Goal: Task Accomplishment & Management: Manage account settings

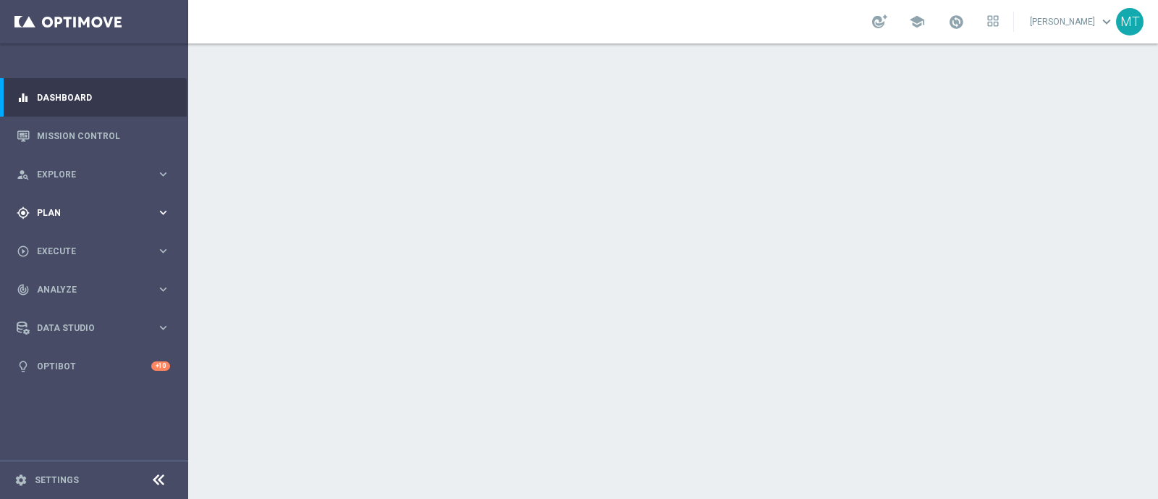
click at [129, 208] on span "Plan" at bounding box center [96, 212] width 119 height 9
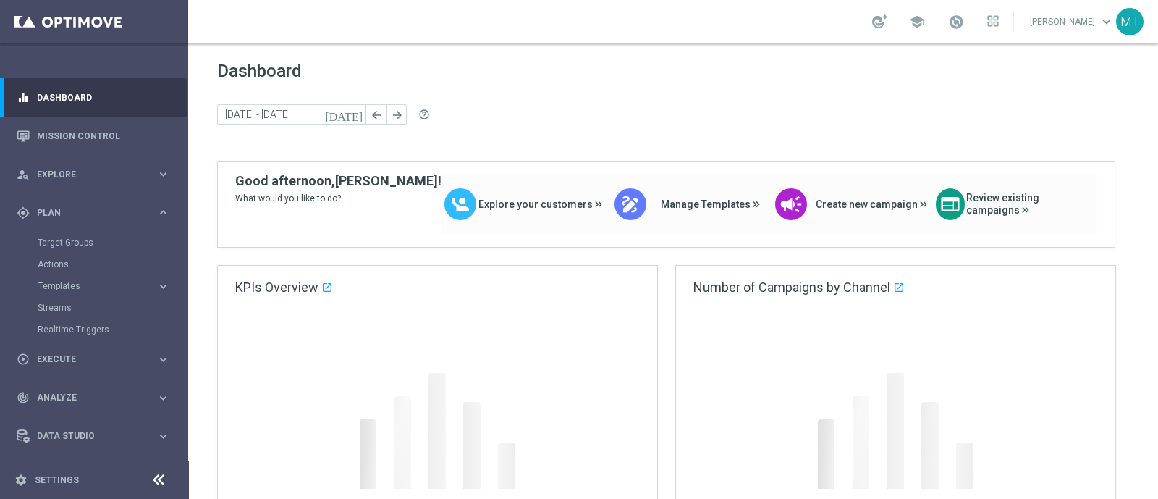
click at [66, 234] on div "Target Groups" at bounding box center [112, 243] width 149 height 22
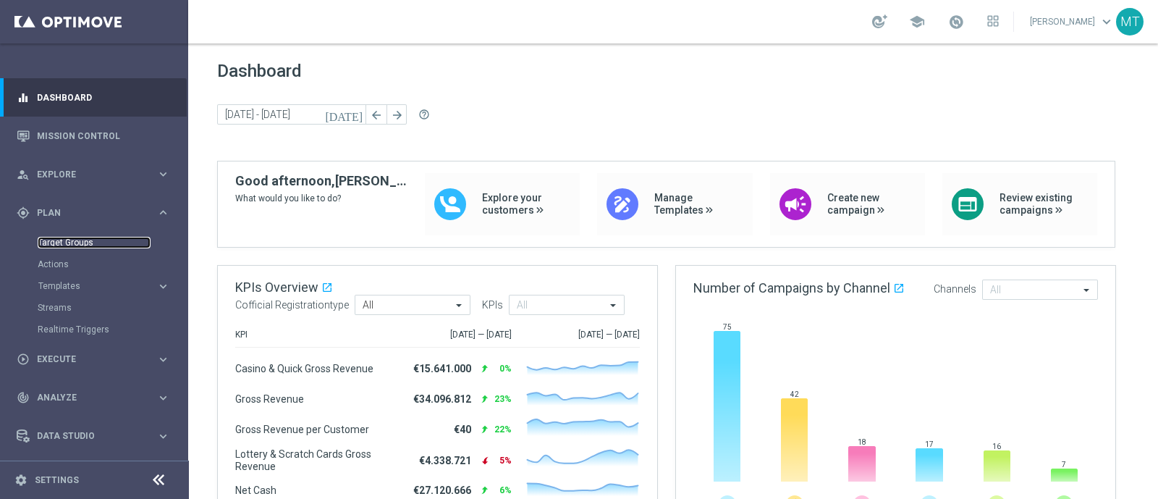
click at [66, 242] on link "Target Groups" at bounding box center [94, 243] width 113 height 12
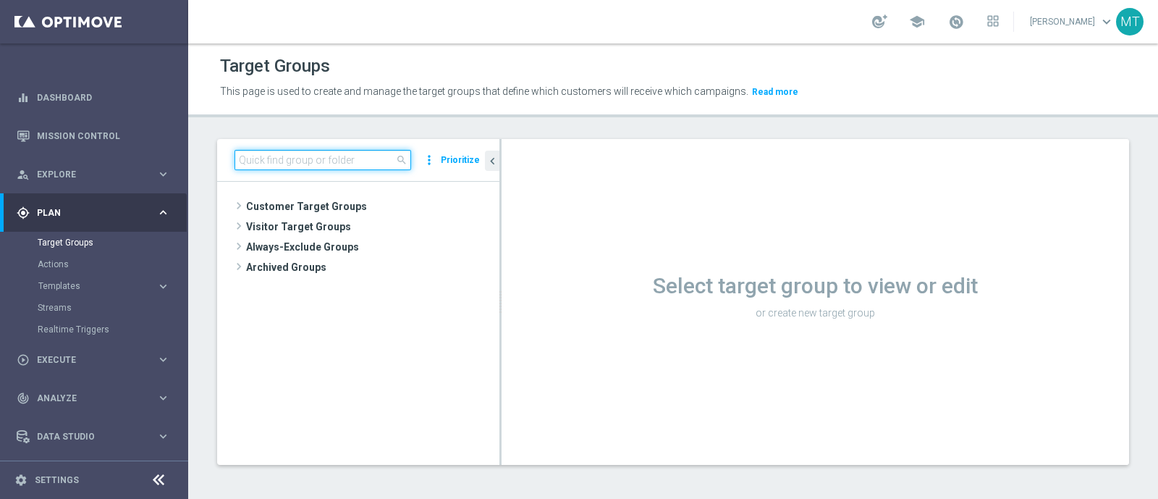
click at [236, 153] on input at bounding box center [322, 160] width 177 height 20
paste input "Multi Talent ggr nb lm > 0 1st Casino & GeV lm NO saldo"
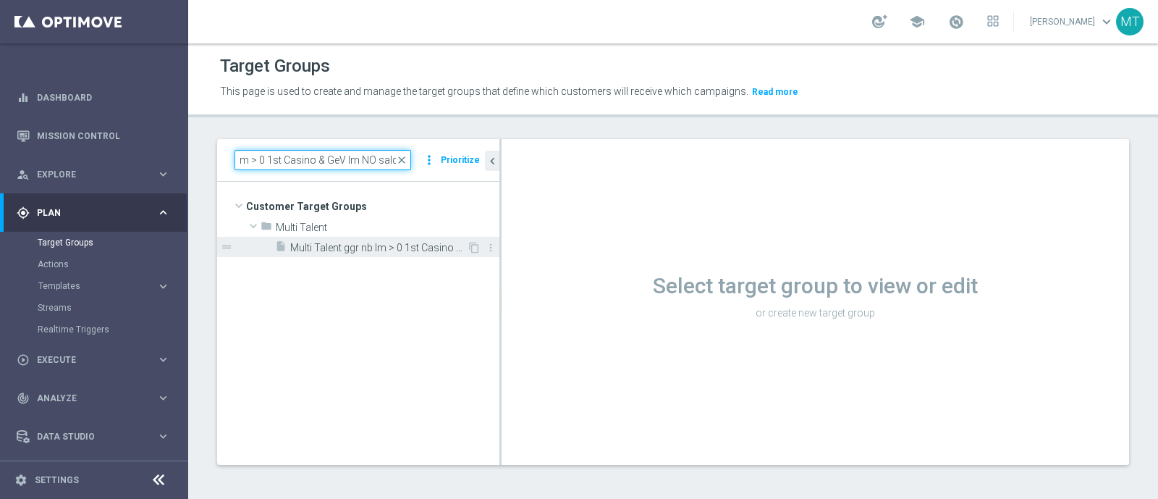
type input "Multi Talent ggr nb lm > 0 1st Casino & GeV lm NO saldo"
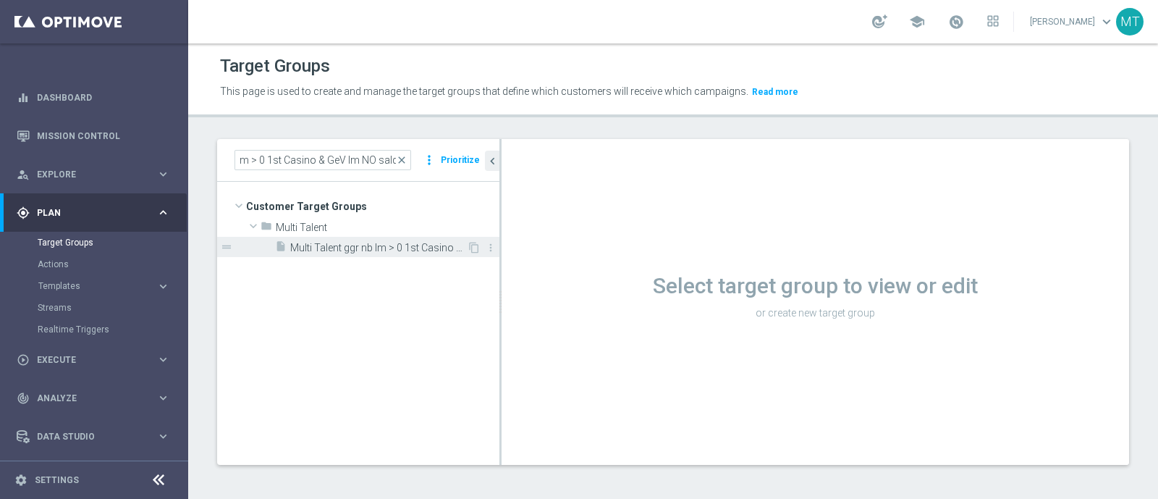
click at [439, 242] on span "Multi Talent ggr nb lm > 0 1st Casino & GeV lm NO saldo" at bounding box center [378, 248] width 177 height 12
click at [377, 243] on span "Multi Talent ggr nb lm > 0 1st Casino & GeV lm NO saldo" at bounding box center [378, 248] width 177 height 12
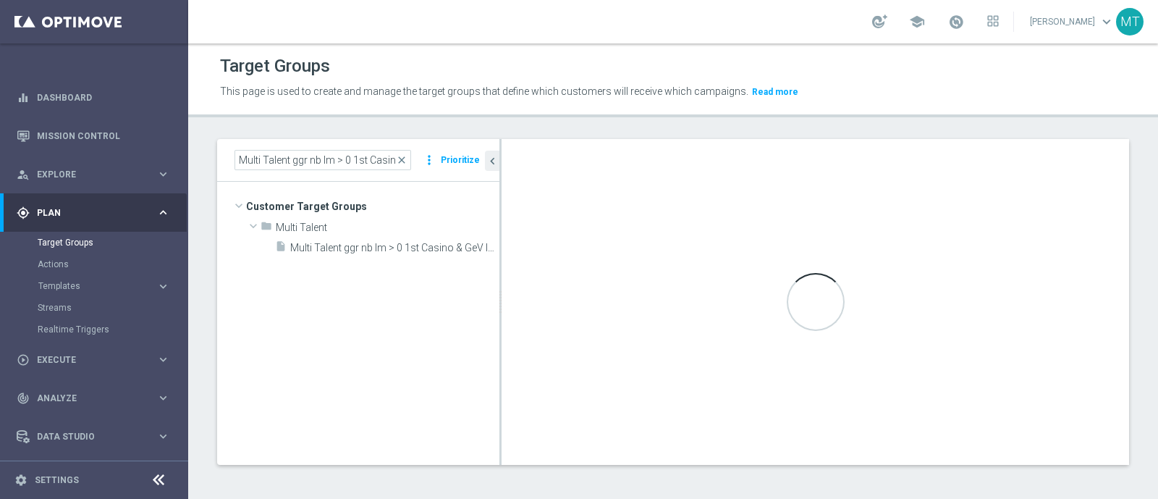
click at [359, 356] on tree-viewport "Customer Target Groups library_add create_new_folder folder" at bounding box center [358, 323] width 282 height 282
click at [321, 242] on span "Multi Talent ggr nb lm > 0 1st Casino & GeV lm NO saldo" at bounding box center [378, 248] width 177 height 12
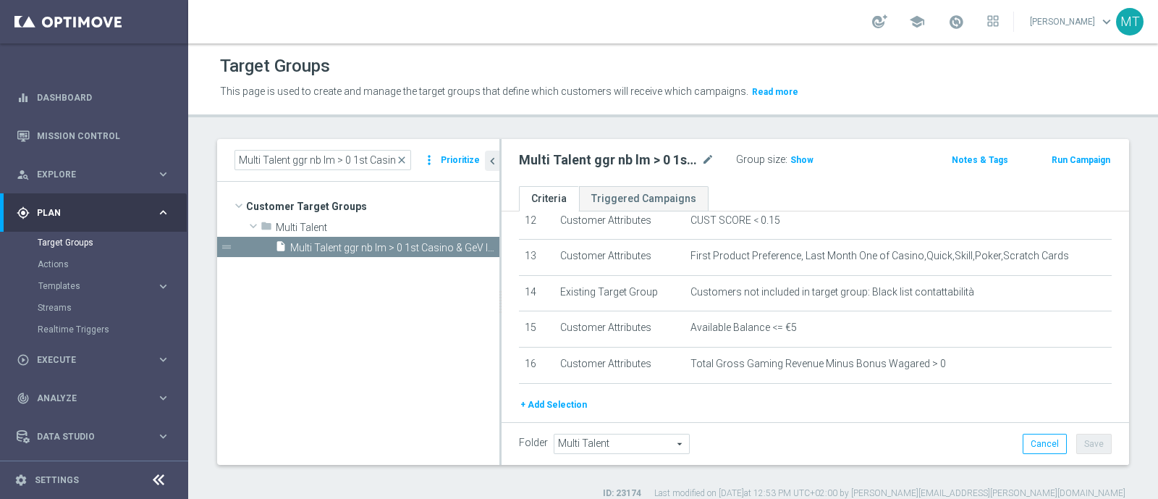
scroll to position [488, 0]
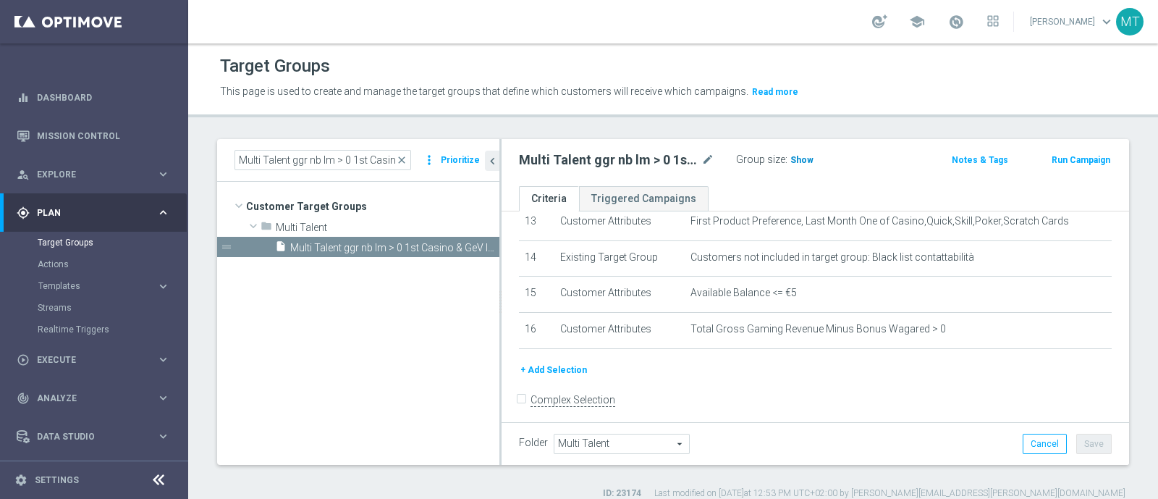
click at [796, 157] on span "Show" at bounding box center [801, 160] width 23 height 10
click at [549, 363] on button "+ Add Selection" at bounding box center [553, 370] width 69 height 16
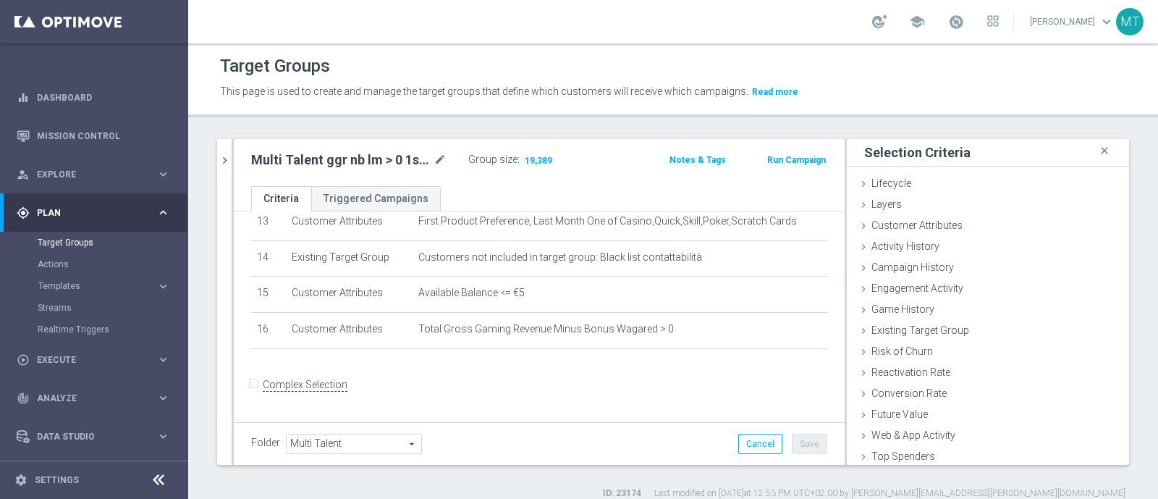
scroll to position [474, 0]
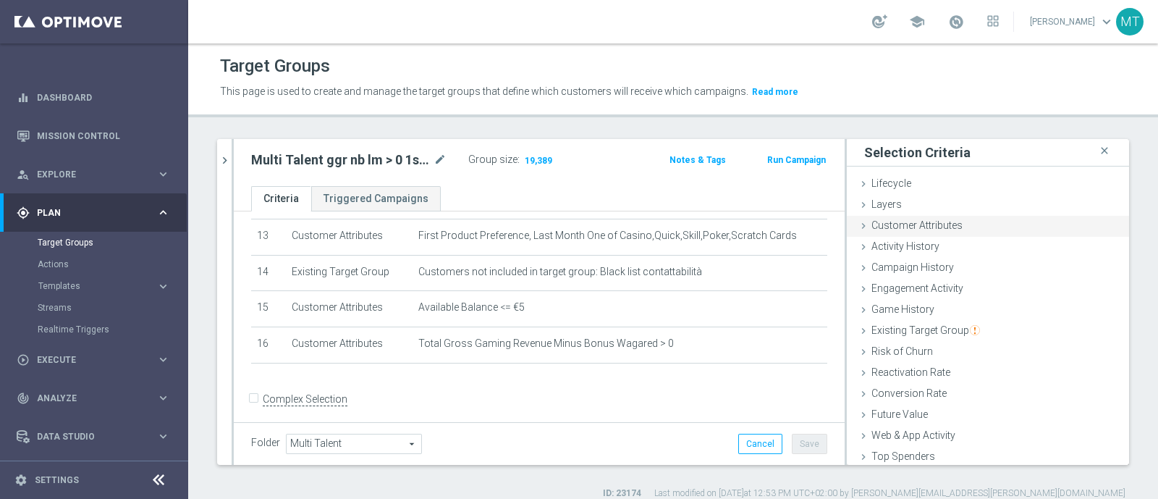
click at [904, 229] on span "Customer Attributes" at bounding box center [916, 225] width 91 height 12
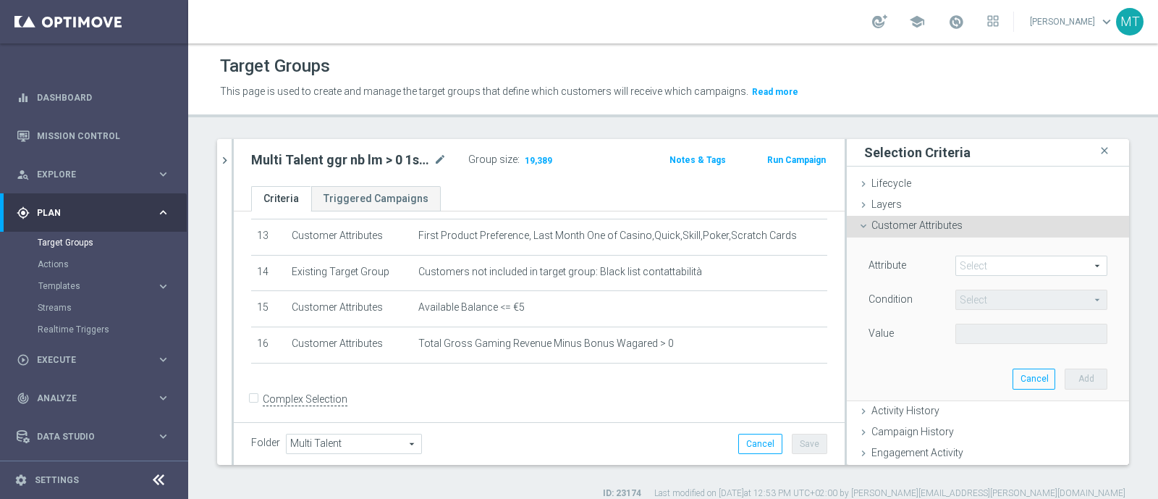
click at [959, 263] on span at bounding box center [1031, 265] width 151 height 19
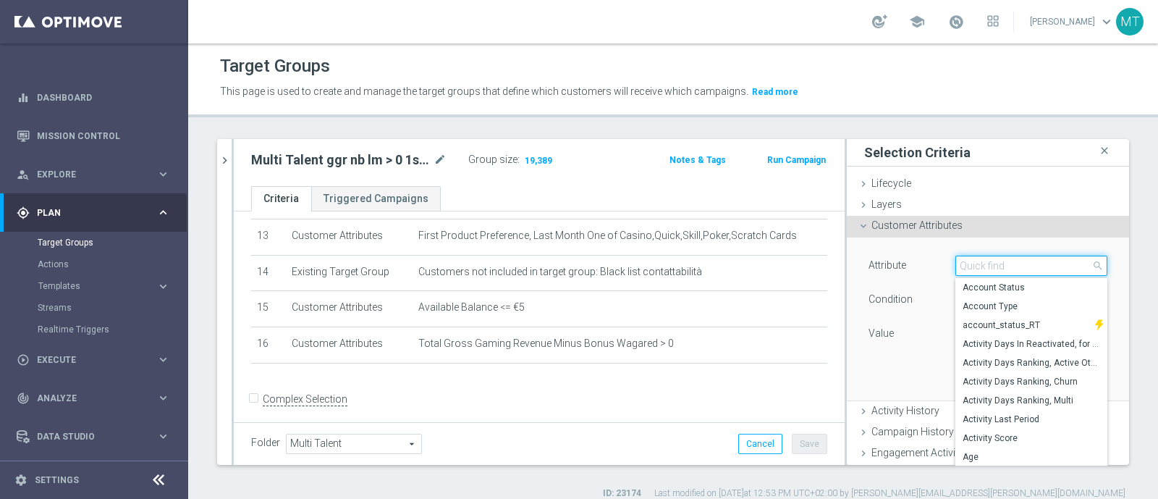
click at [959, 263] on input "search" at bounding box center [1031, 265] width 152 height 20
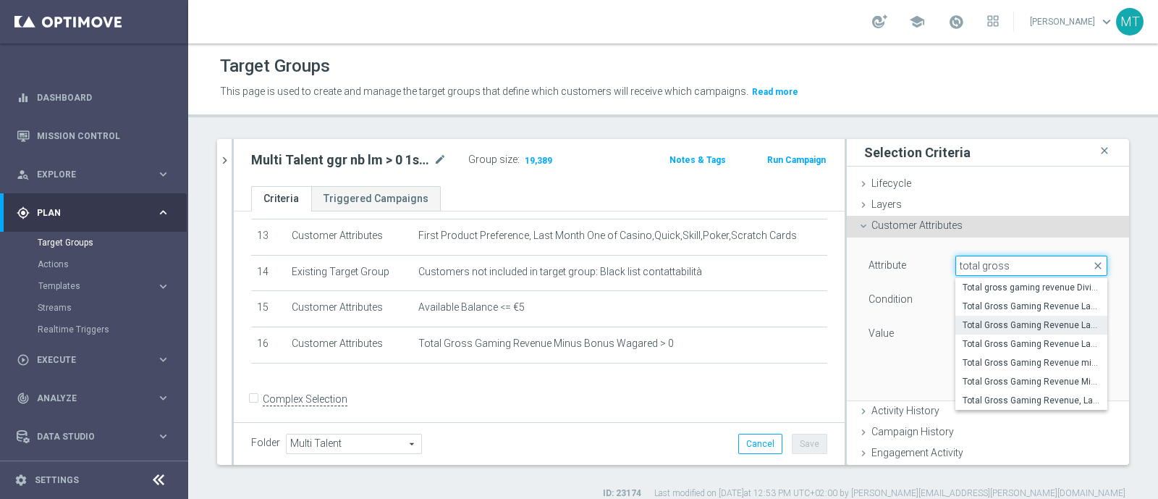
type input "total gross"
click at [1020, 321] on span "Total Gross Gaming Revenue Last 3 Month" at bounding box center [1030, 325] width 137 height 12
type input "Total Gross Gaming Revenue Last 3 Month"
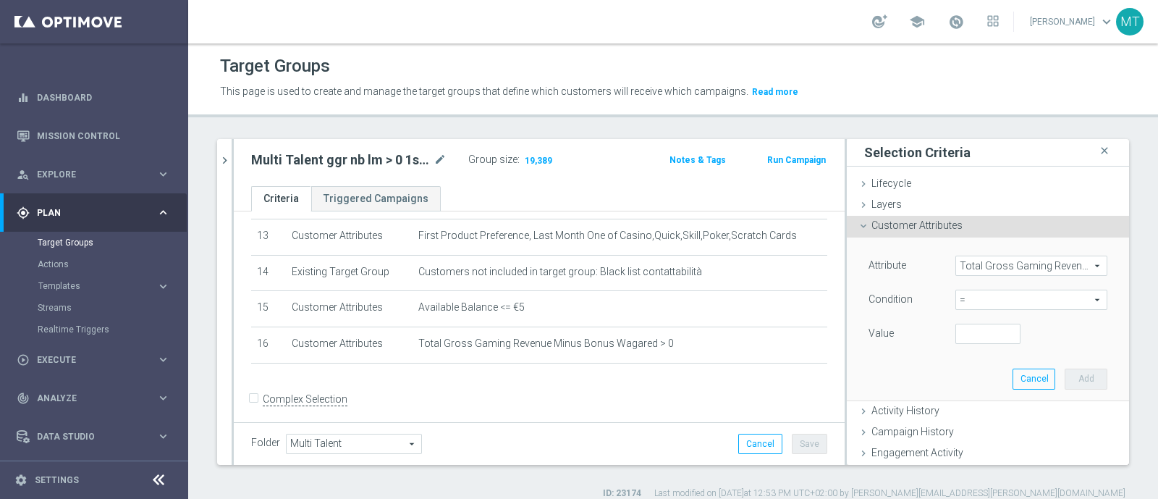
scroll to position [0, 0]
click at [971, 291] on span "=" at bounding box center [1031, 299] width 151 height 19
click at [995, 418] on span ">=" at bounding box center [1030, 416] width 137 height 12
type input ">="
click at [962, 336] on input "number" at bounding box center [987, 333] width 65 height 20
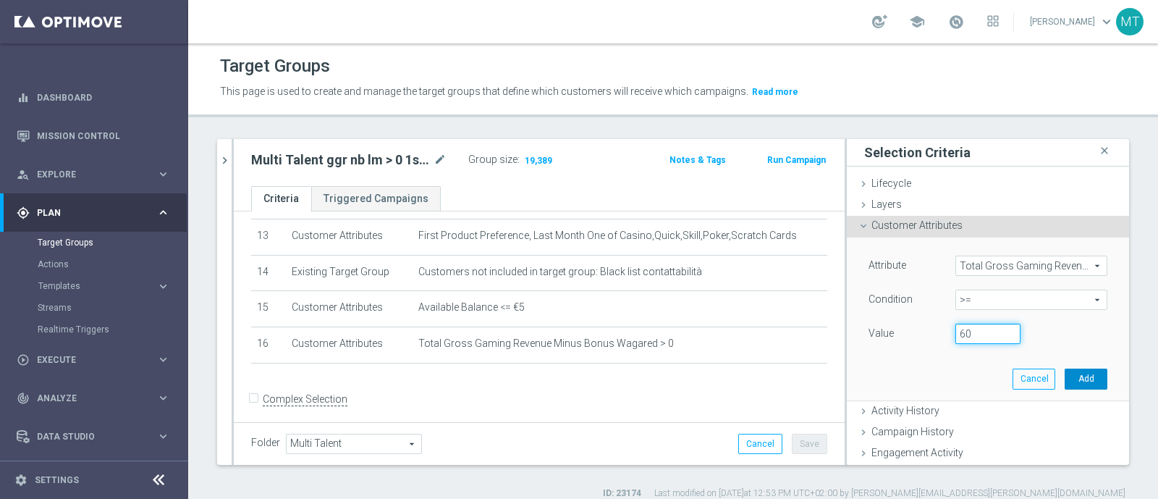
type input "60"
click at [1064, 378] on button "Add" at bounding box center [1085, 378] width 43 height 20
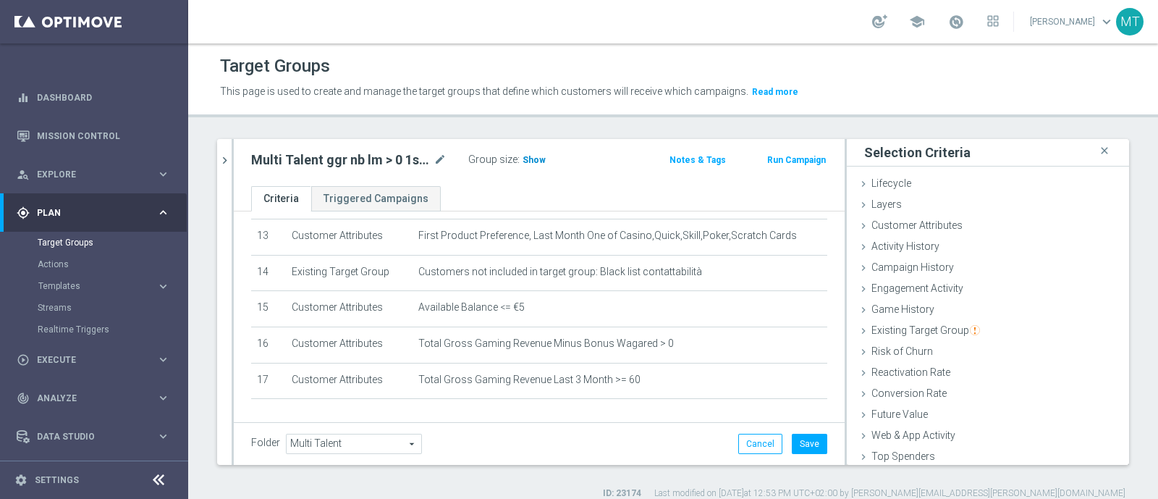
click at [528, 160] on span "Show" at bounding box center [533, 160] width 23 height 10
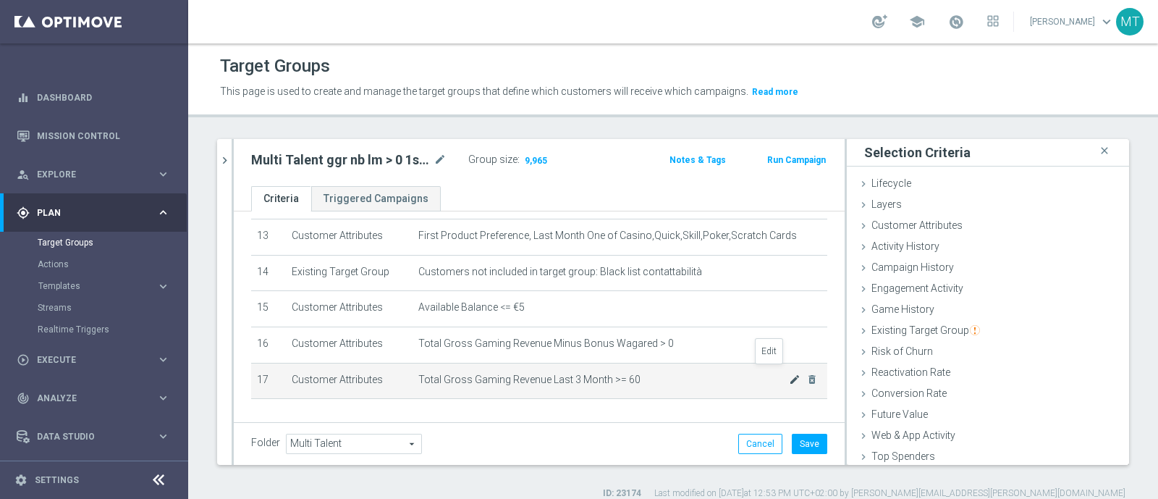
click at [789, 373] on icon "mode_edit" at bounding box center [795, 379] width 12 height 12
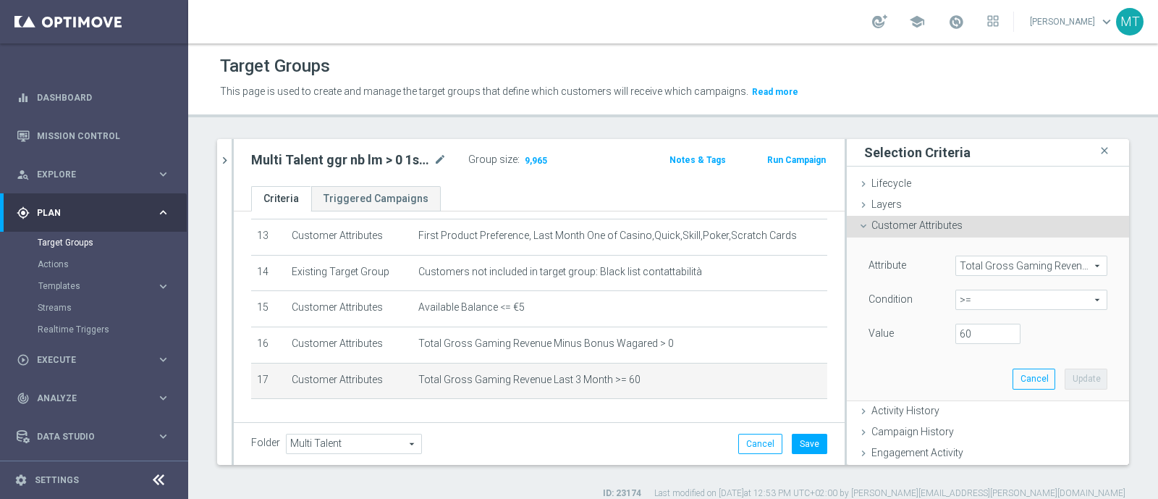
click at [973, 269] on span "Total Gross Gaming Revenue Last 3 Month" at bounding box center [1031, 265] width 151 height 19
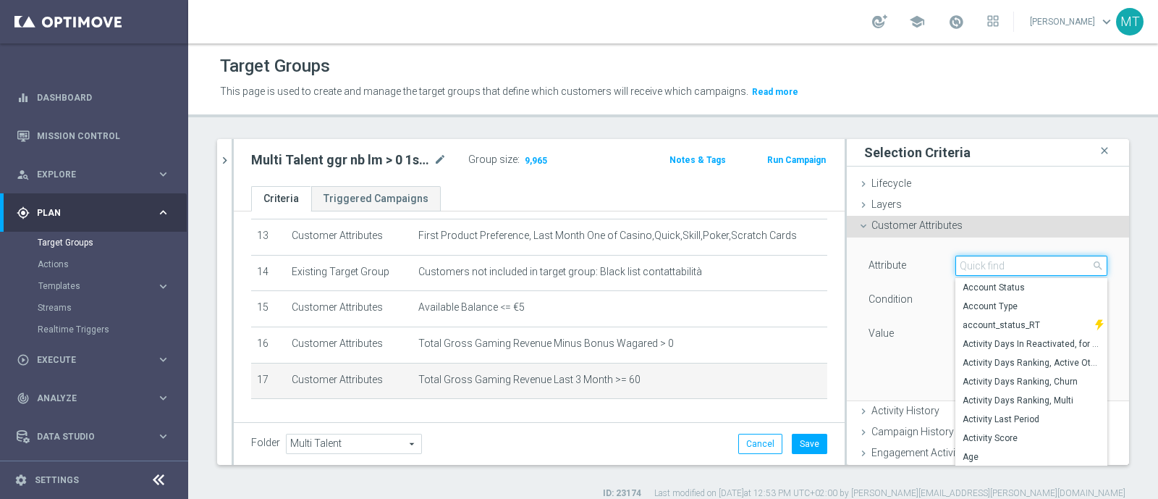
click at [973, 269] on input "search" at bounding box center [1031, 265] width 152 height 20
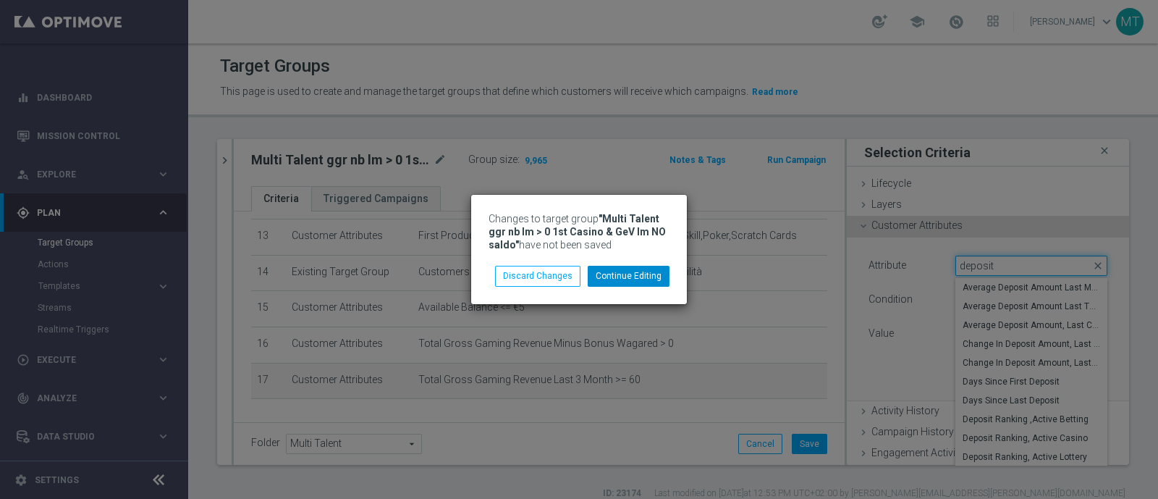
type input "deposit"
click at [608, 281] on button "Continue Editing" at bounding box center [629, 276] width 82 height 20
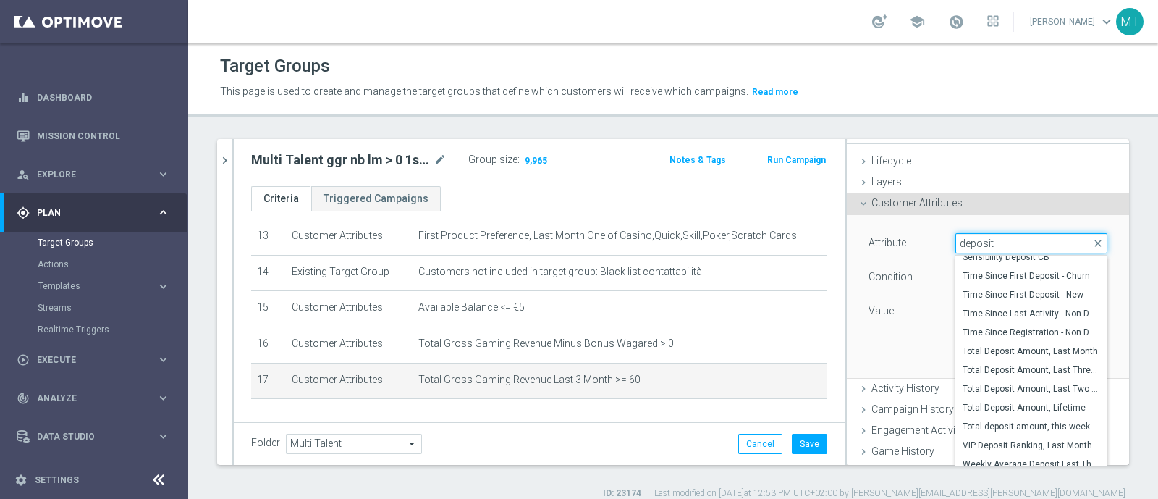
scroll to position [23, 0]
click at [1025, 368] on span "Total Deposit Amount, Last Three Months" at bounding box center [1030, 369] width 137 height 12
type input "Total Deposit Amount, Last Three Months"
type input "="
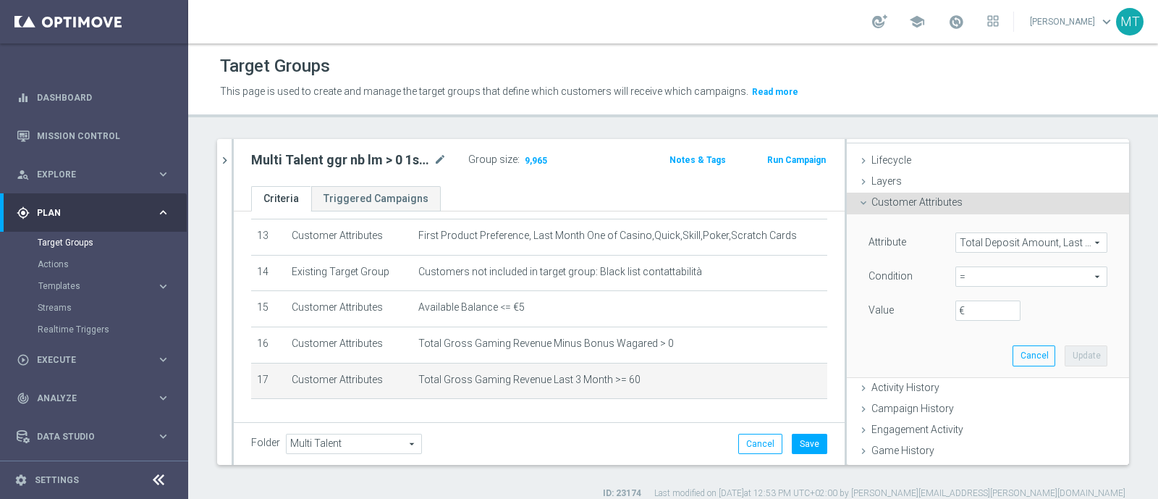
click at [965, 278] on span "=" at bounding box center [1031, 276] width 151 height 19
click at [967, 392] on span ">=" at bounding box center [1030, 392] width 137 height 12
type input ">="
click at [962, 308] on input "€" at bounding box center [987, 310] width 65 height 20
type input "6"
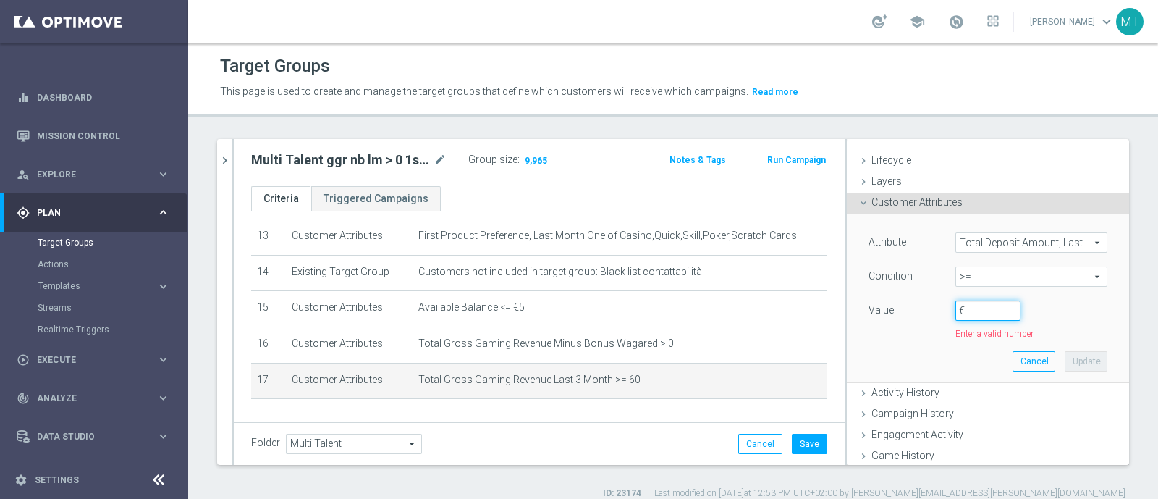
type input "0"
type input "60"
click at [1064, 349] on button "Update" at bounding box center [1085, 355] width 43 height 20
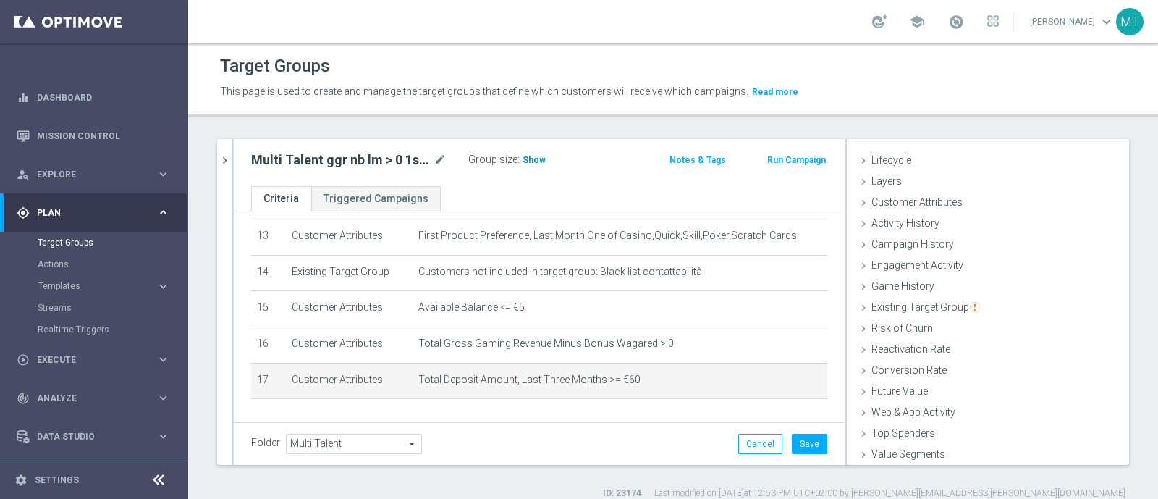
click at [525, 160] on span "Show" at bounding box center [533, 160] width 23 height 10
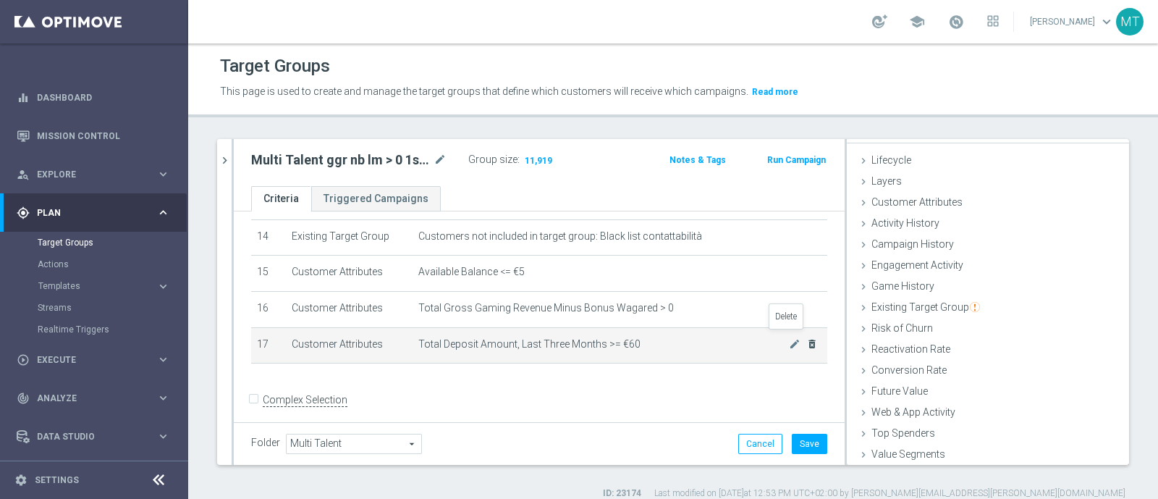
click at [806, 339] on icon "delete_forever" at bounding box center [812, 344] width 12 height 12
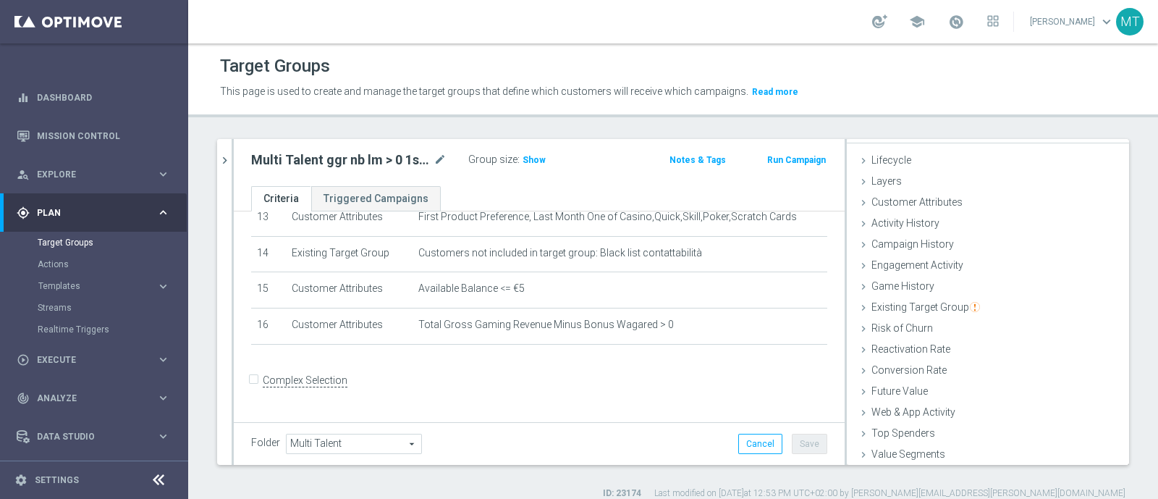
scroll to position [474, 0]
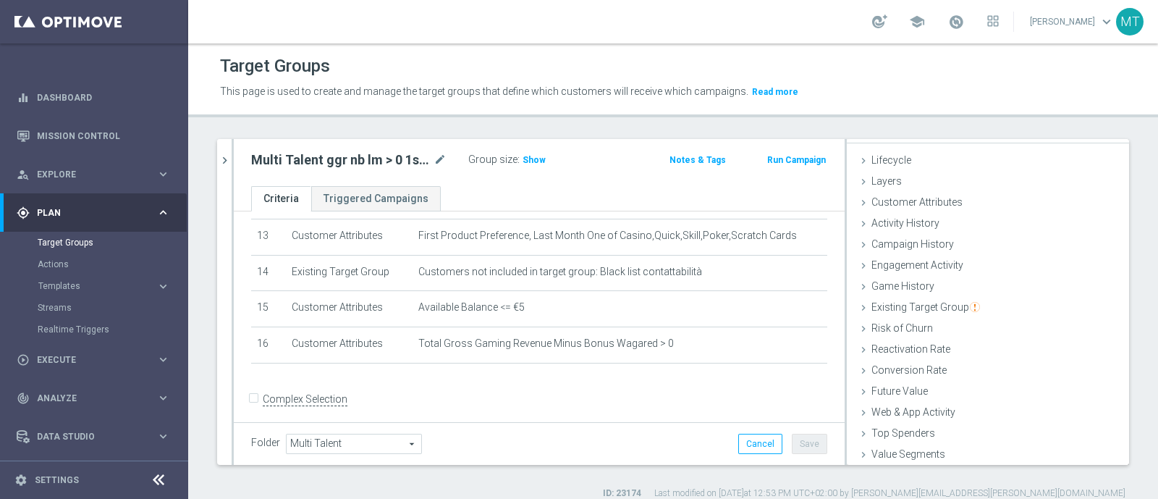
click at [574, 414] on form "Complex Selection Invalid Expression" at bounding box center [539, 415] width 576 height 54
click at [221, 166] on icon "chevron_right" at bounding box center [225, 160] width 14 height 14
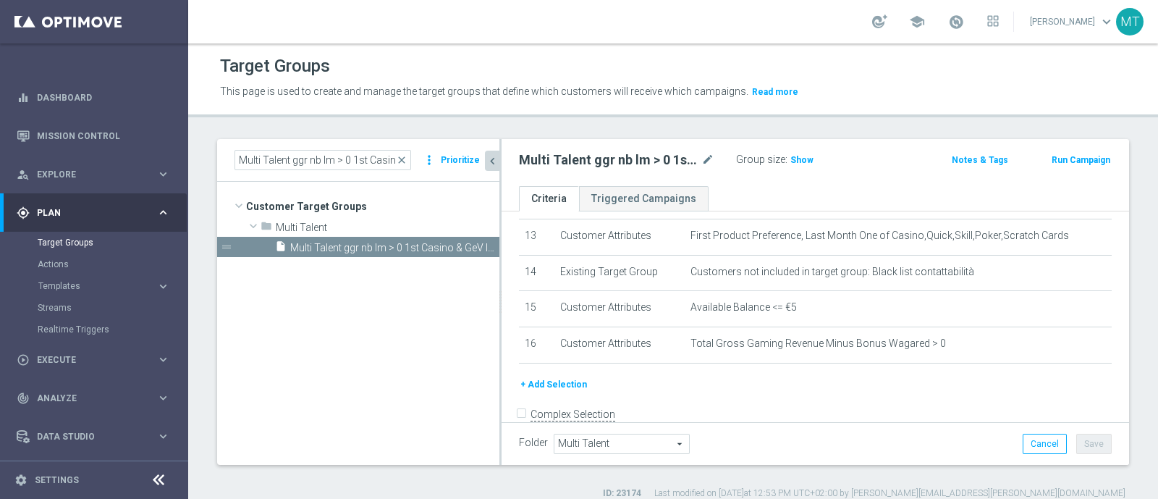
scroll to position [489, 0]
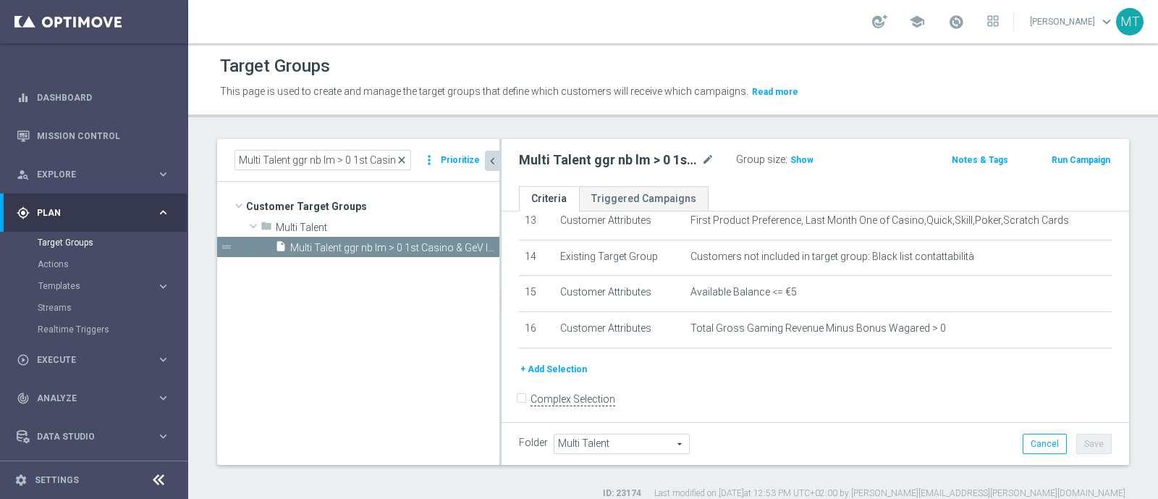
click at [402, 158] on span "close" at bounding box center [402, 160] width 12 height 12
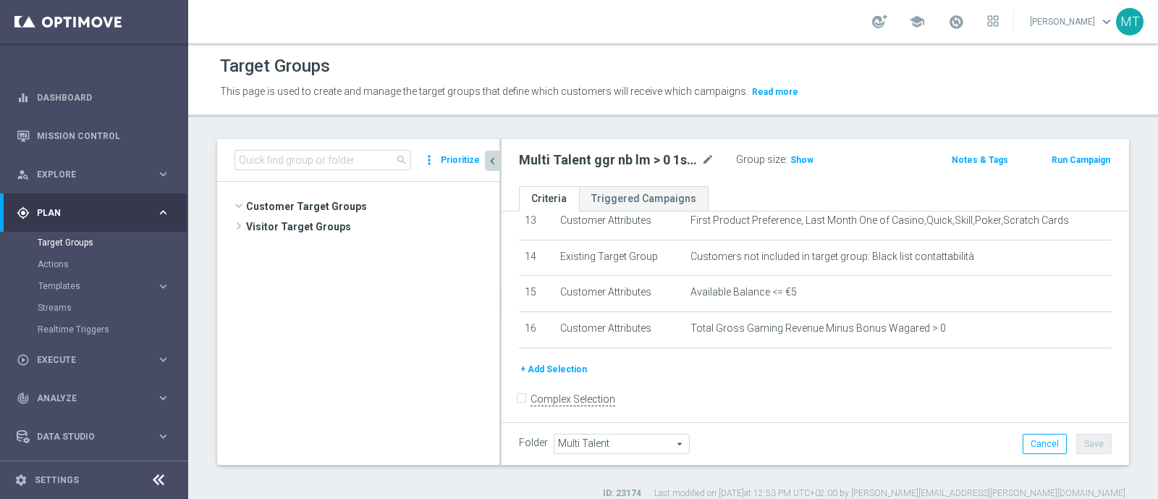
scroll to position [386, 0]
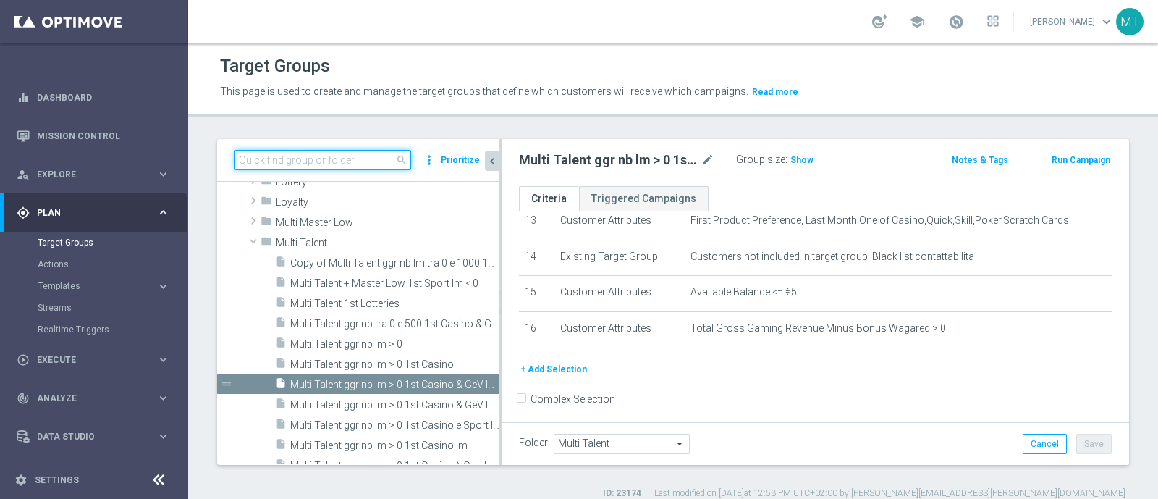
click at [276, 153] on input at bounding box center [322, 160] width 177 height 20
paste input "Multi Master Low NO saldo"
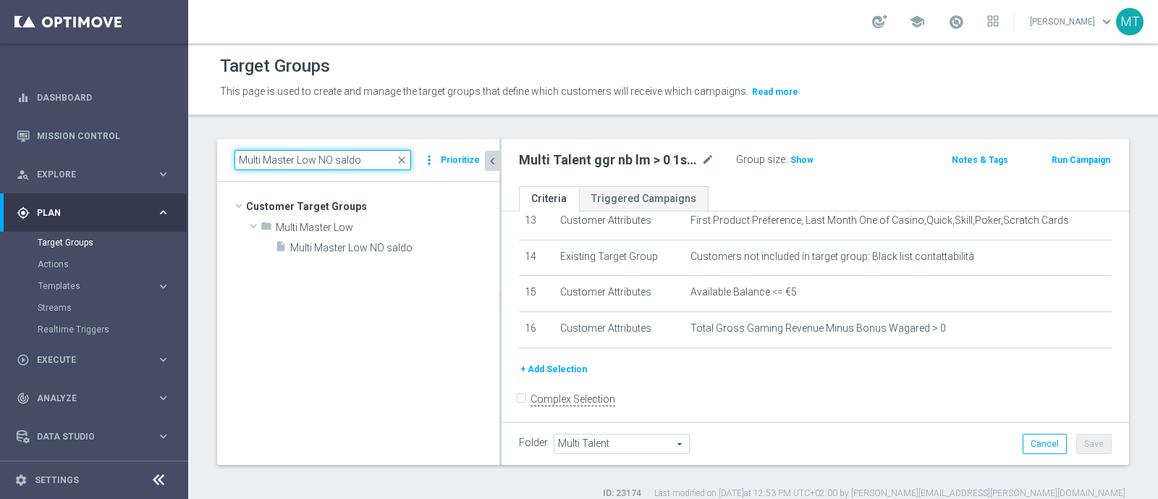
scroll to position [0, 0]
click at [336, 154] on input "Multi Master Low NO saldo" at bounding box center [322, 160] width 177 height 20
type input "Multi Master Low saldo"
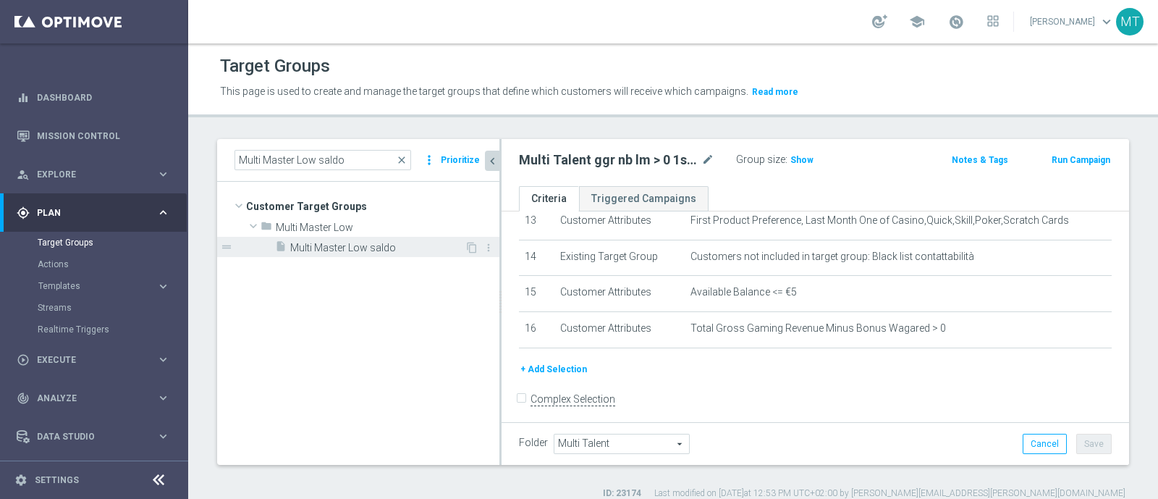
click at [358, 249] on span "Multi Master Low saldo" at bounding box center [377, 248] width 174 height 12
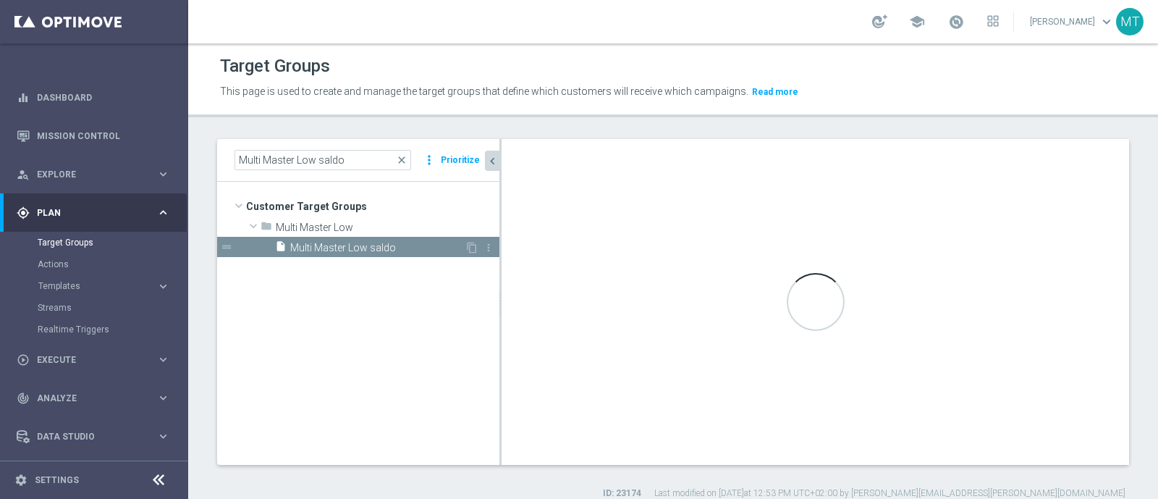
type input "Multi Master Low"
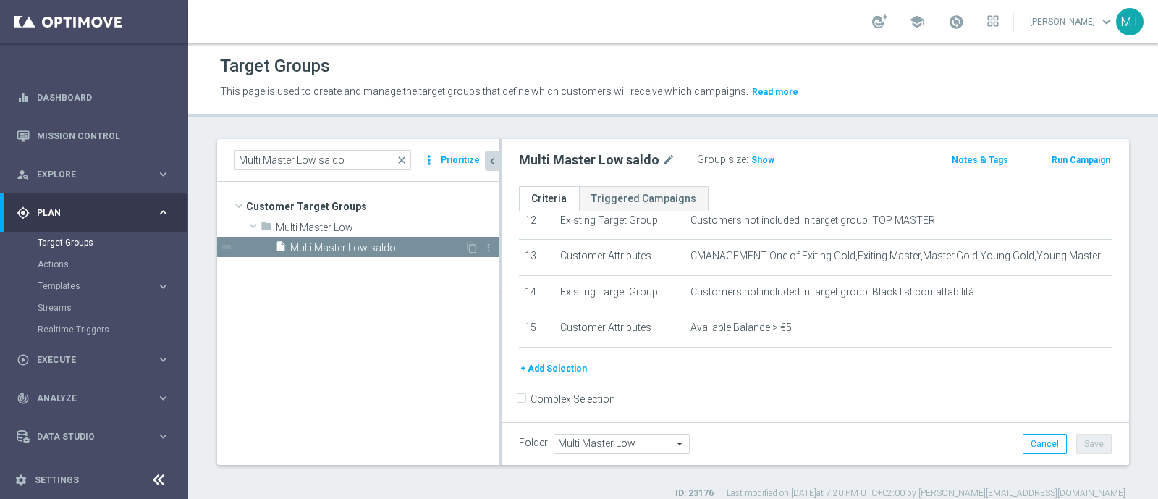
click at [358, 249] on span "Multi Master Low saldo" at bounding box center [377, 248] width 174 height 12
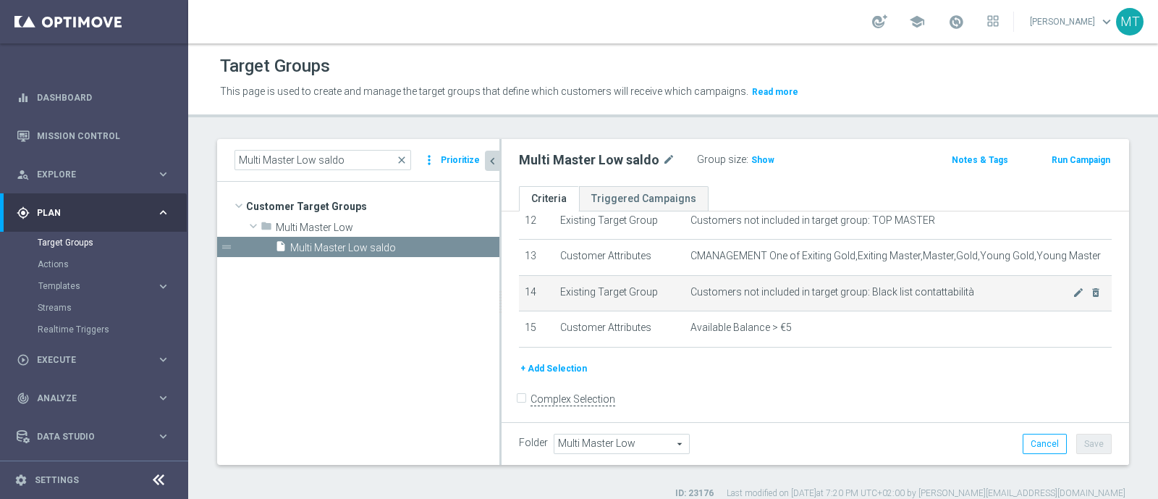
scroll to position [295, 0]
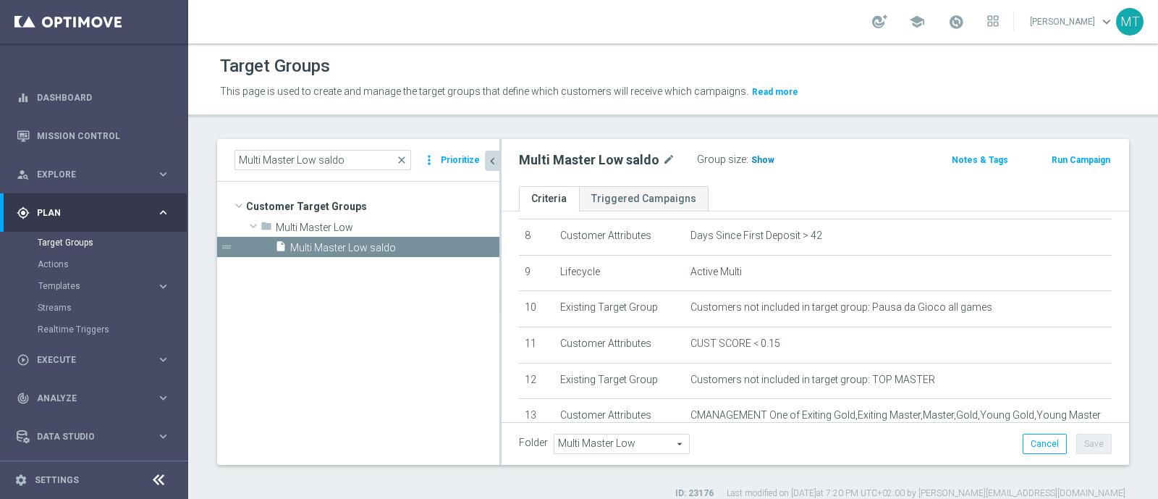
click at [750, 166] on h3 "Show" at bounding box center [763, 160] width 26 height 16
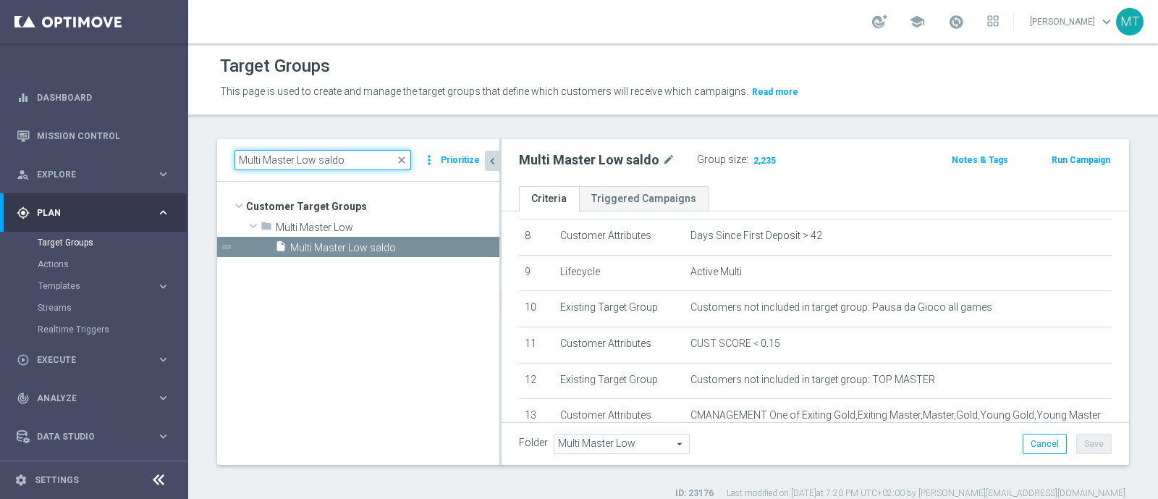
click at [322, 162] on input "Multi Master Low saldo" at bounding box center [322, 160] width 177 height 20
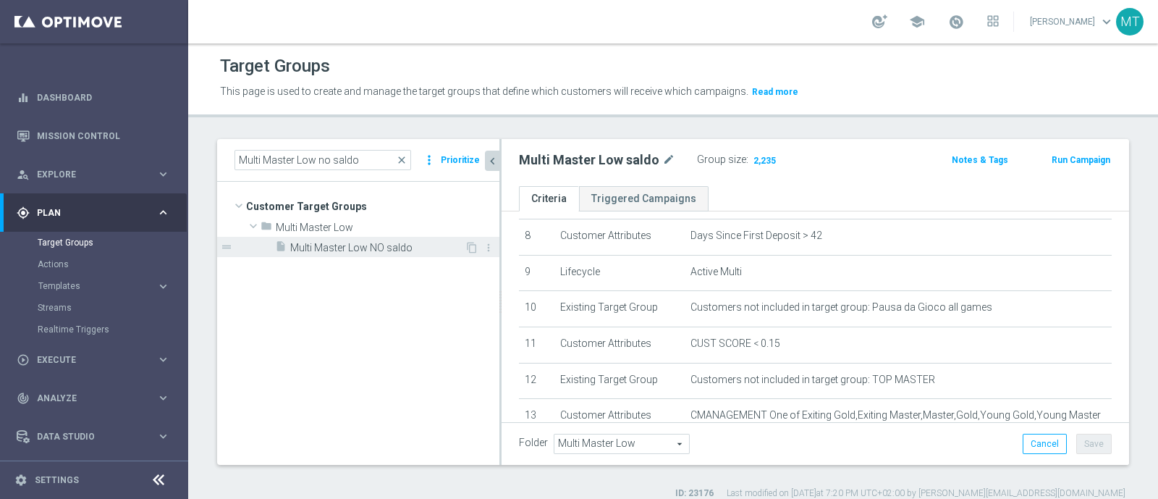
click at [395, 243] on span "Multi Master Low NO saldo" at bounding box center [377, 248] width 174 height 12
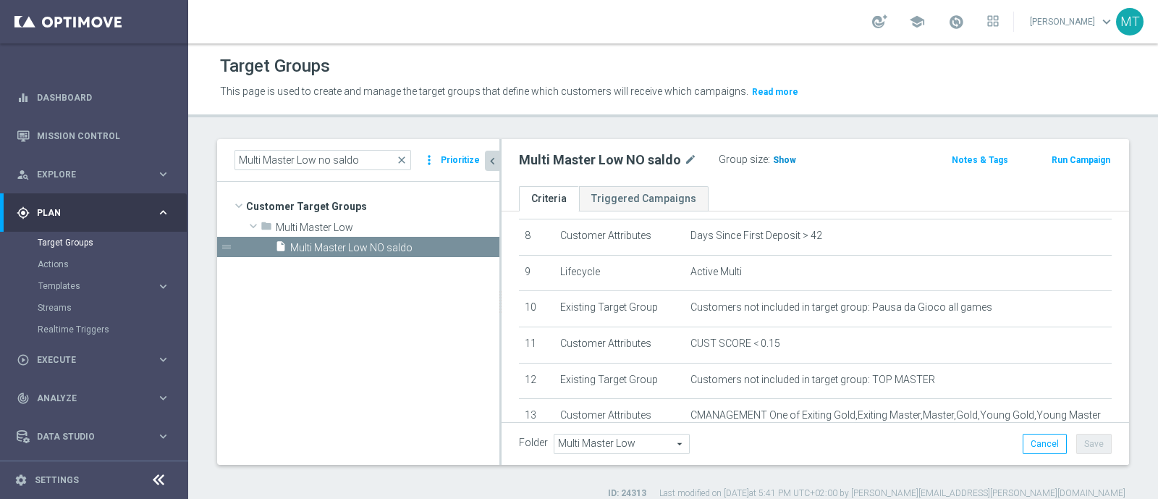
click at [779, 163] on span "Show" at bounding box center [784, 160] width 23 height 10
click at [964, 22] on span at bounding box center [956, 22] width 16 height 16
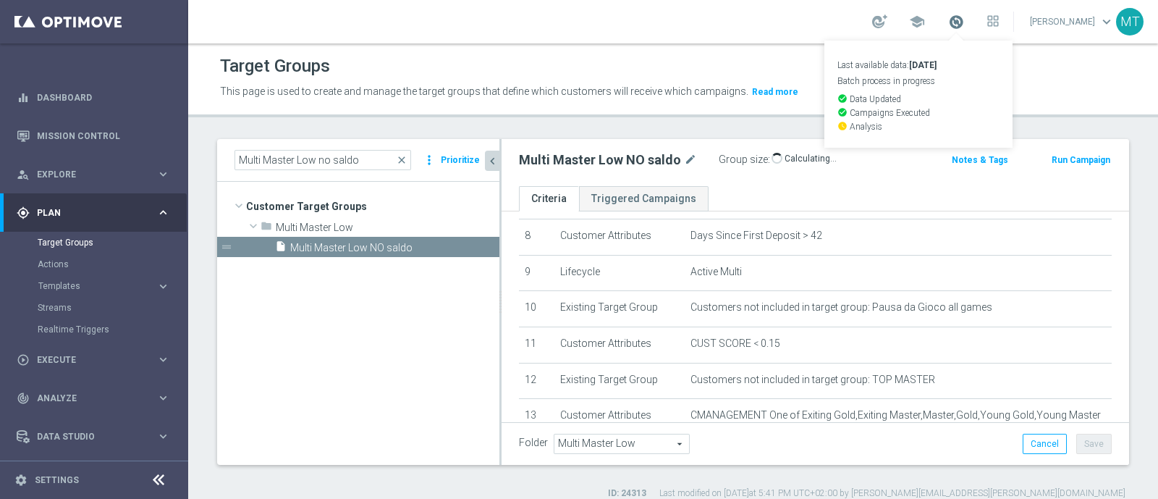
click at [964, 22] on span at bounding box center [956, 22] width 16 height 16
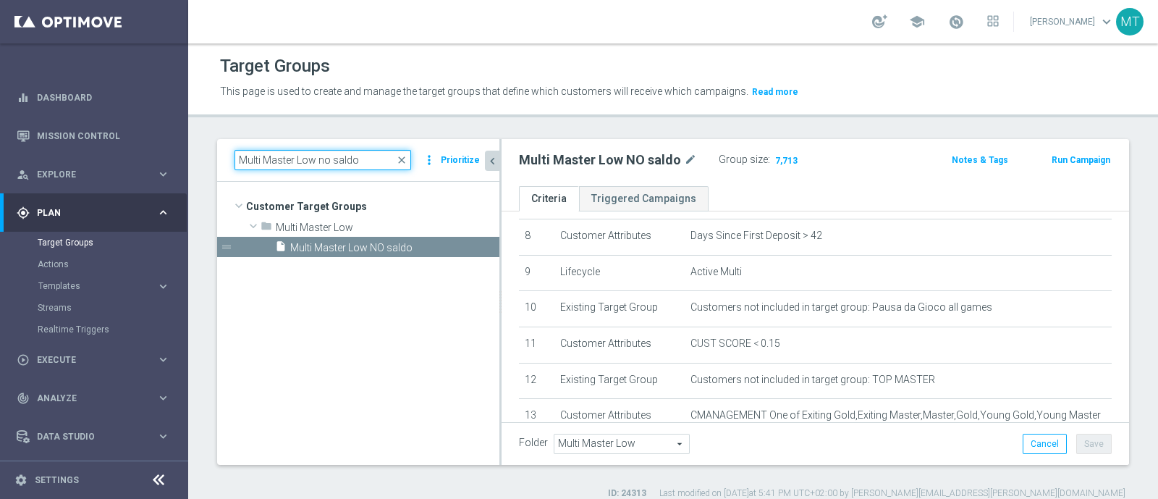
click at [331, 158] on input "Multi Master Low no saldo" at bounding box center [322, 160] width 177 height 20
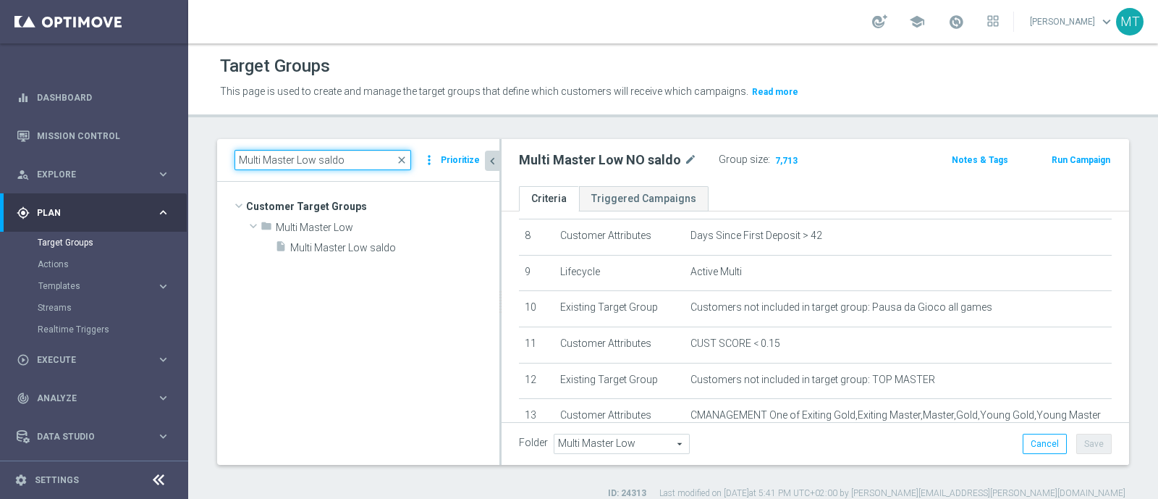
type input "Multi Master Low saldo"
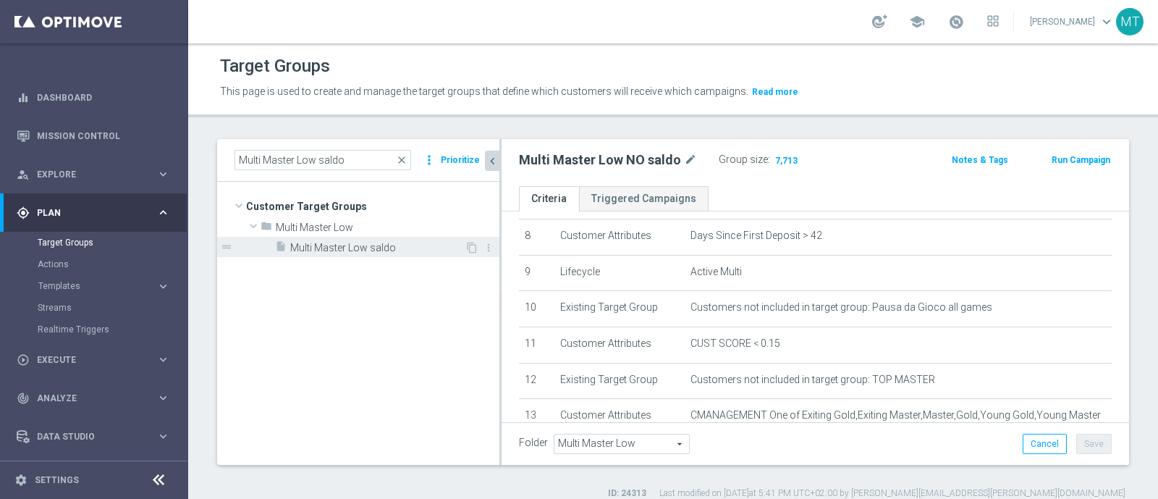
click at [365, 246] on span "Multi Master Low saldo" at bounding box center [377, 248] width 174 height 12
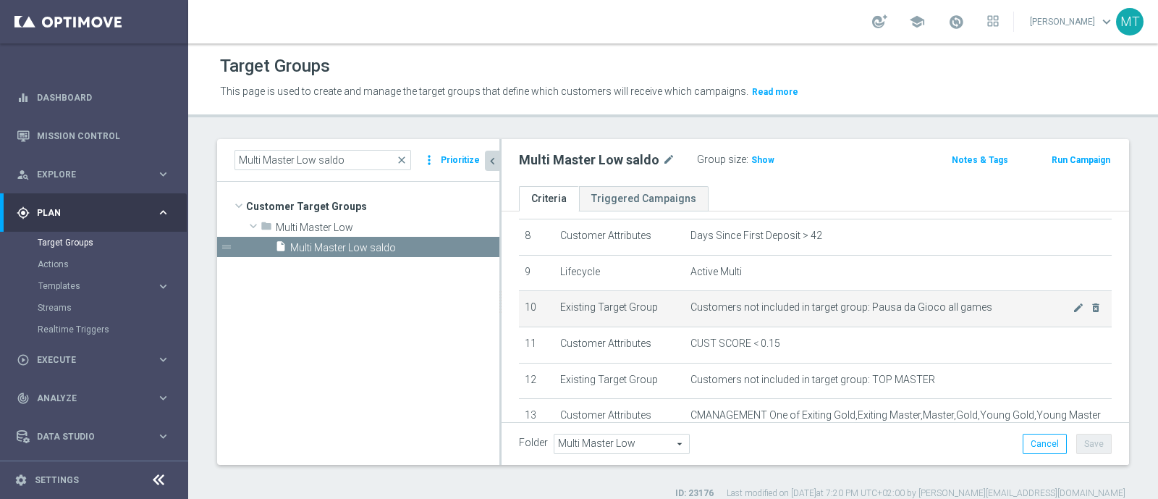
scroll to position [454, 0]
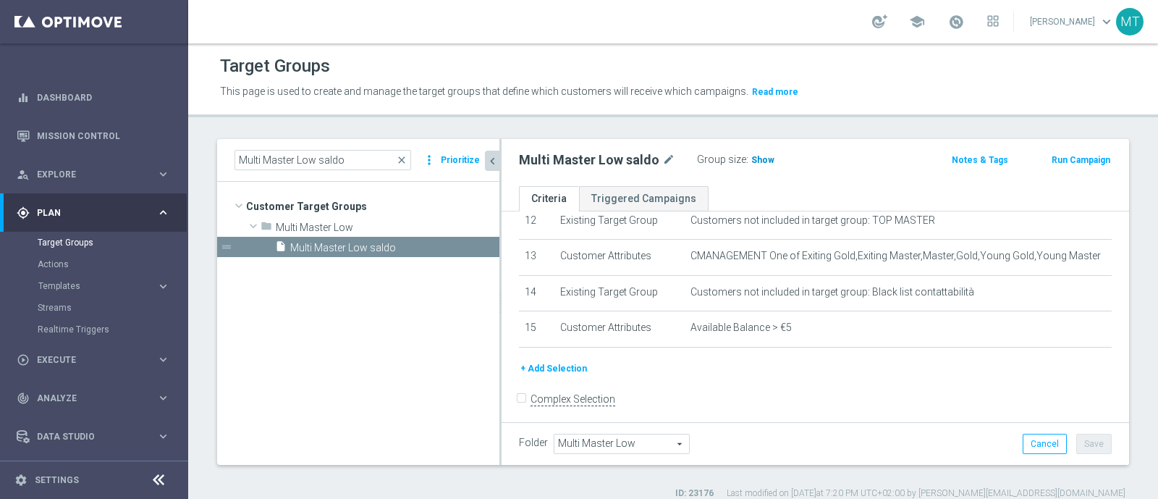
click at [757, 158] on span "Show" at bounding box center [762, 160] width 23 height 10
click at [662, 157] on icon "mode_edit" at bounding box center [668, 159] width 13 height 17
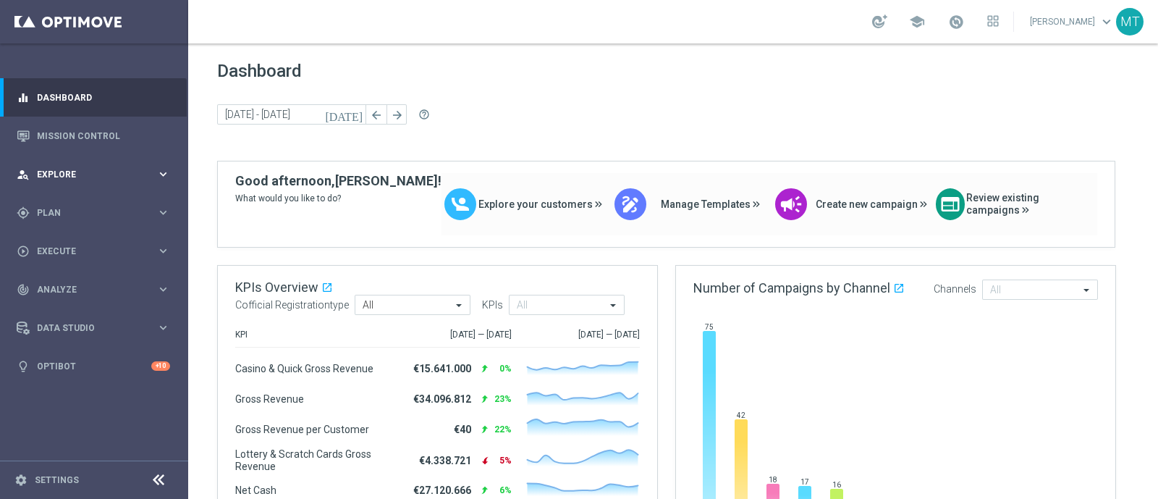
click at [109, 175] on span "Explore" at bounding box center [96, 174] width 119 height 9
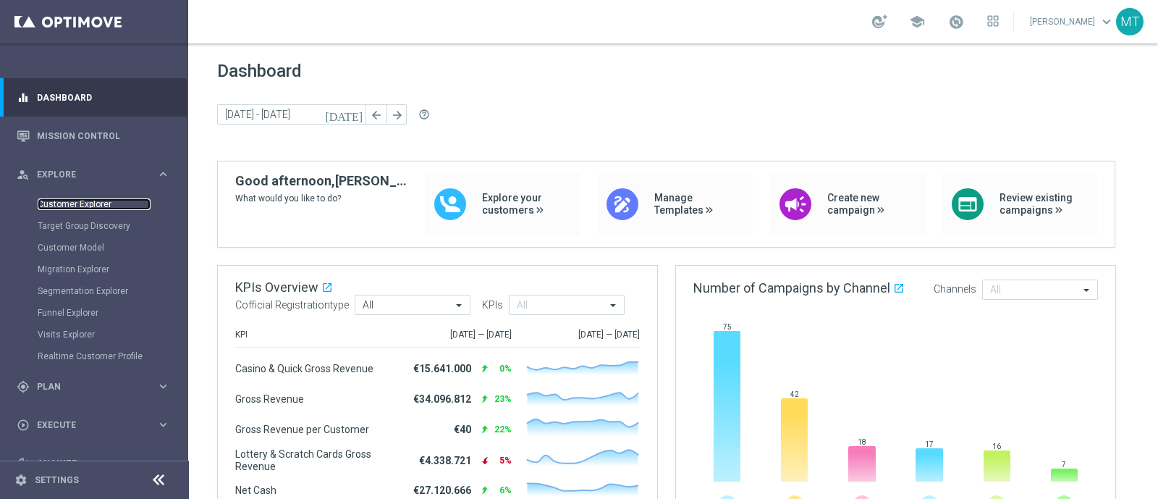
click at [98, 200] on link "Customer Explorer" at bounding box center [94, 204] width 113 height 12
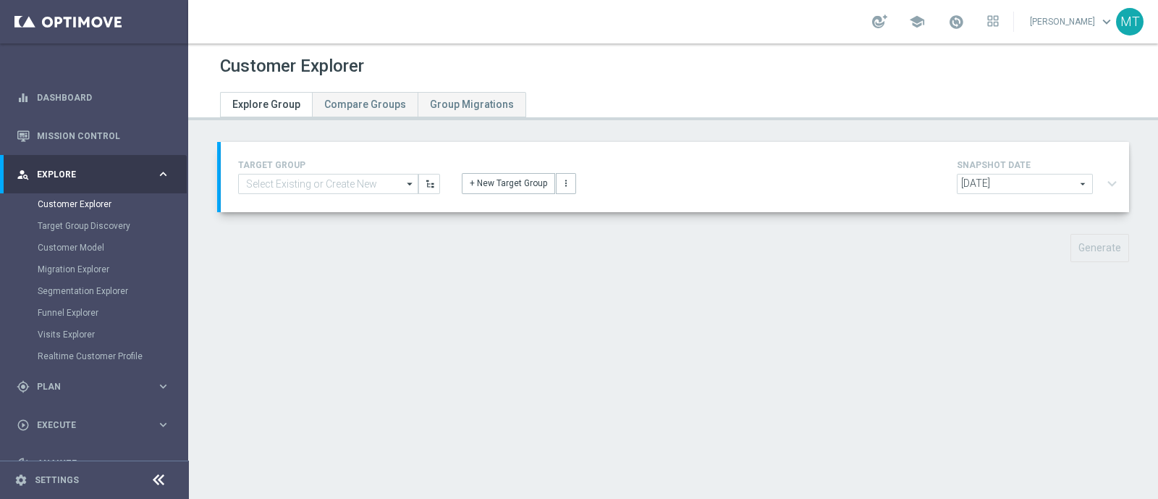
click at [1061, 185] on span "[DATE]" at bounding box center [1024, 183] width 135 height 19
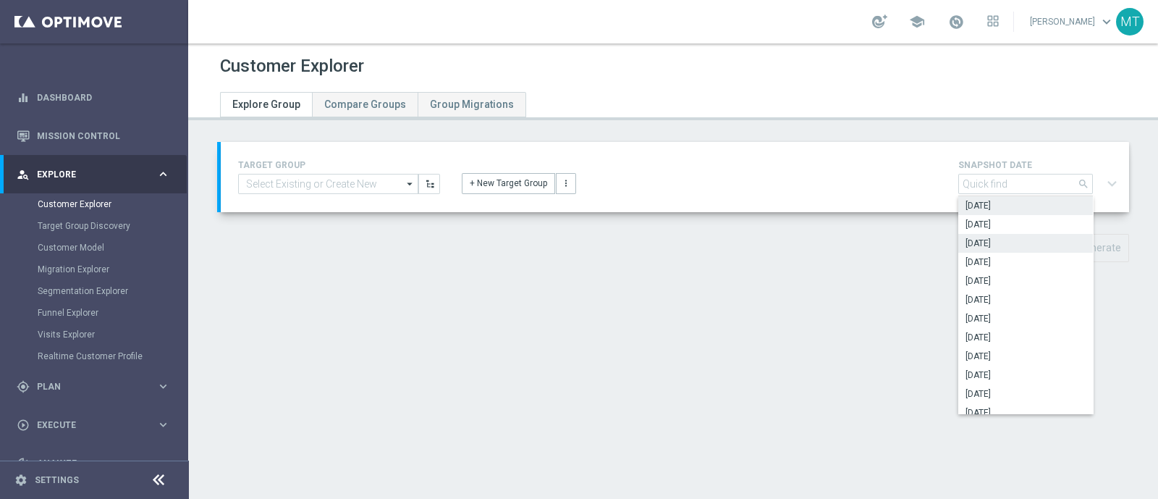
click at [1046, 240] on span "[DATE]" at bounding box center [1025, 243] width 120 height 12
type input "[DATE]"
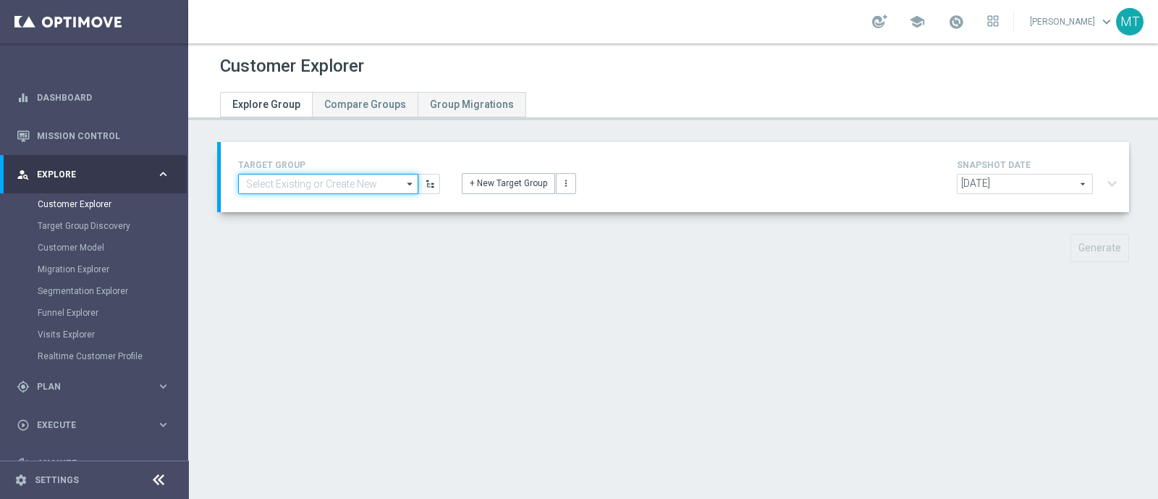
click at [349, 186] on input at bounding box center [328, 184] width 180 height 20
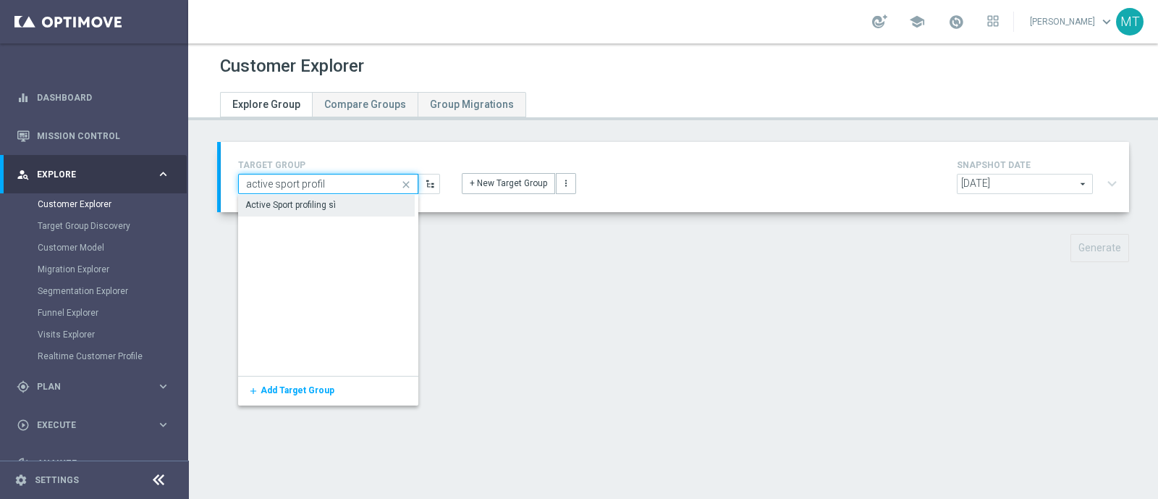
type input "active sport profil"
click at [352, 211] on div "Active Sport profiling sì" at bounding box center [326, 206] width 177 height 22
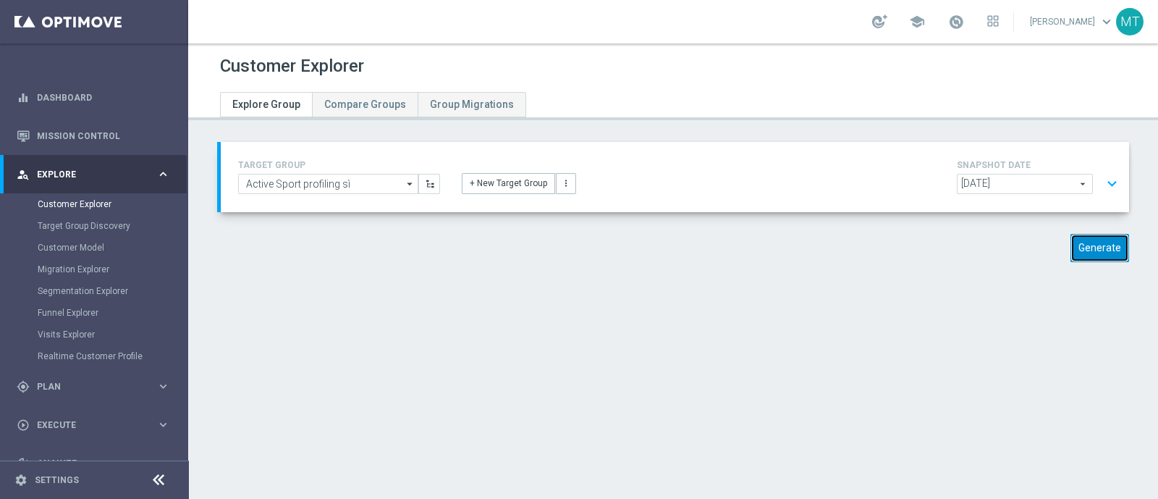
click at [1082, 256] on button "Generate" at bounding box center [1099, 248] width 59 height 28
click at [1106, 179] on button "expand_more" at bounding box center [1111, 183] width 21 height 27
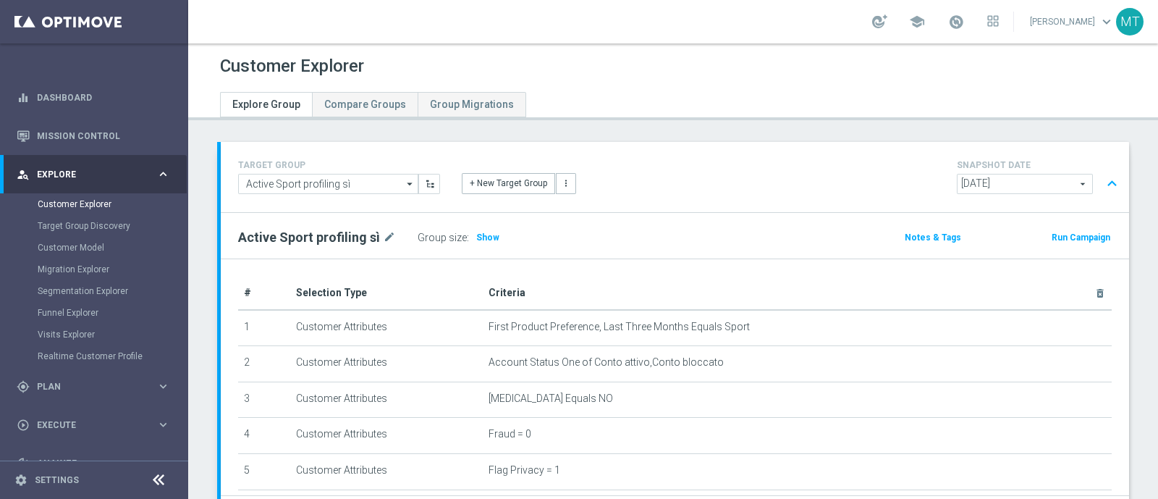
scroll to position [130, 0]
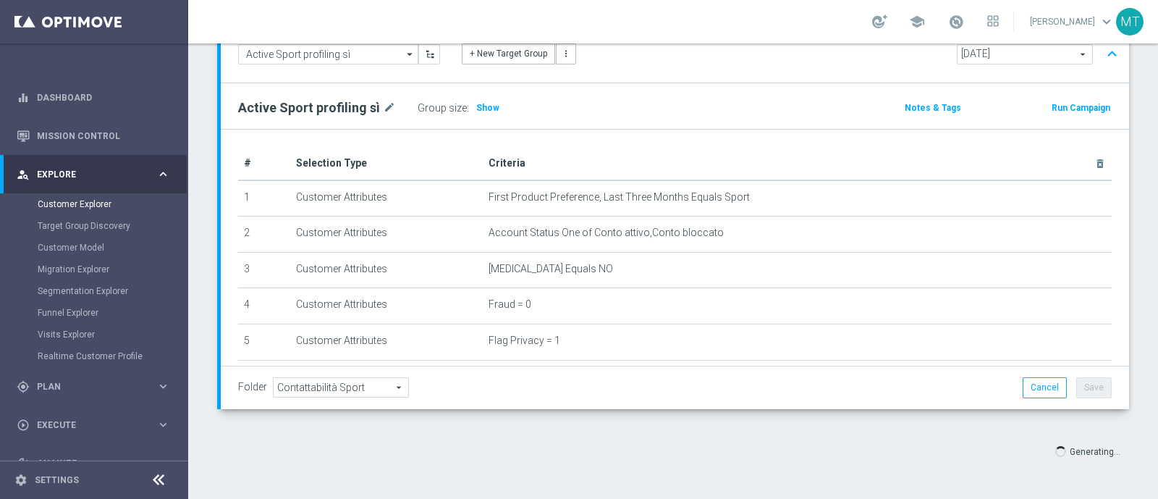
click at [965, 30] on link at bounding box center [956, 22] width 19 height 23
click at [965, 30] on link "Last available data: [DATE] Batch process in progress check_circle Data Updated…" at bounding box center [956, 22] width 19 height 23
click at [96, 179] on div "person_search Explore" at bounding box center [87, 174] width 140 height 13
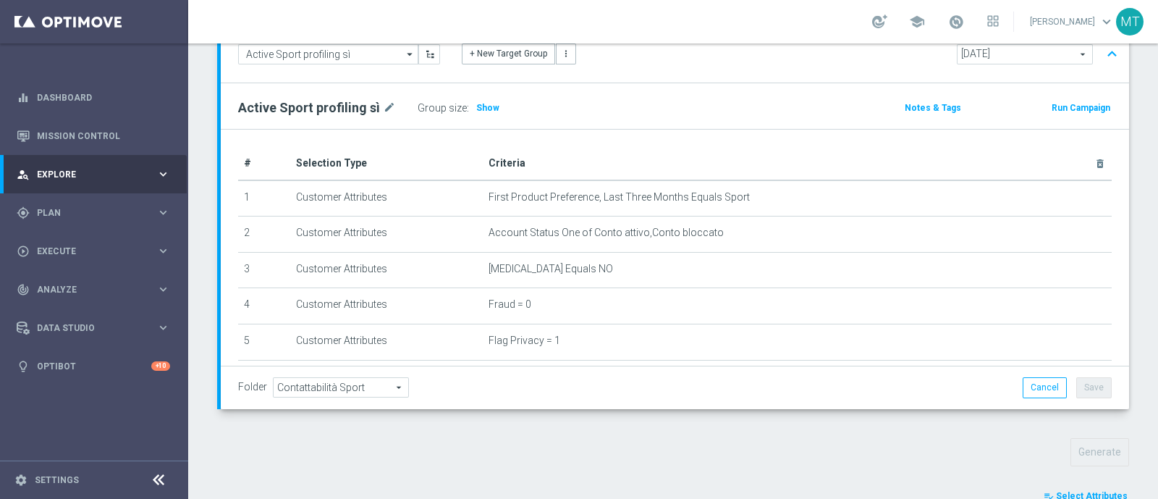
click at [94, 178] on span "Explore" at bounding box center [96, 174] width 119 height 9
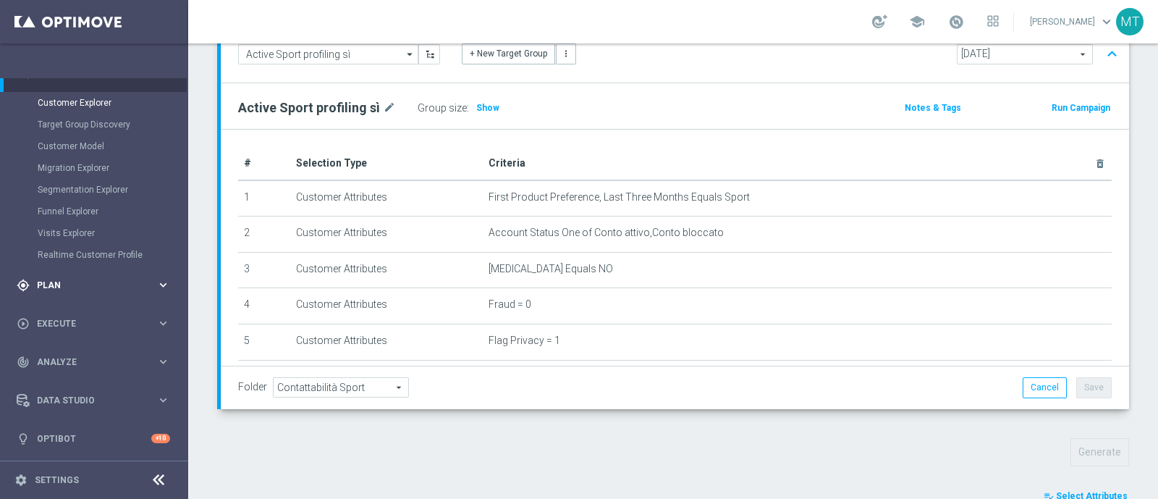
click at [51, 286] on span "Plan" at bounding box center [96, 285] width 119 height 9
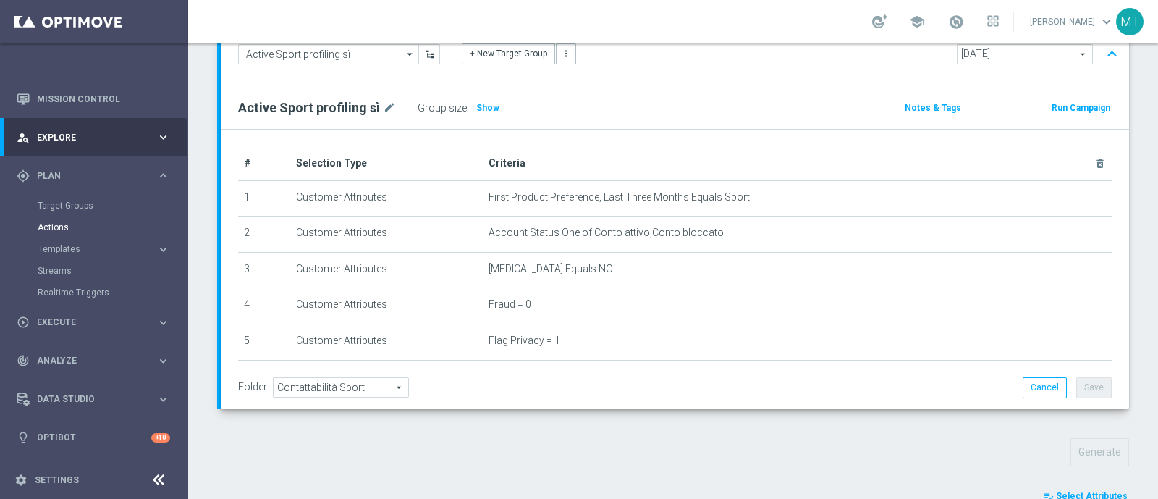
scroll to position [36, 0]
click at [47, 208] on link "Target Groups" at bounding box center [94, 206] width 113 height 12
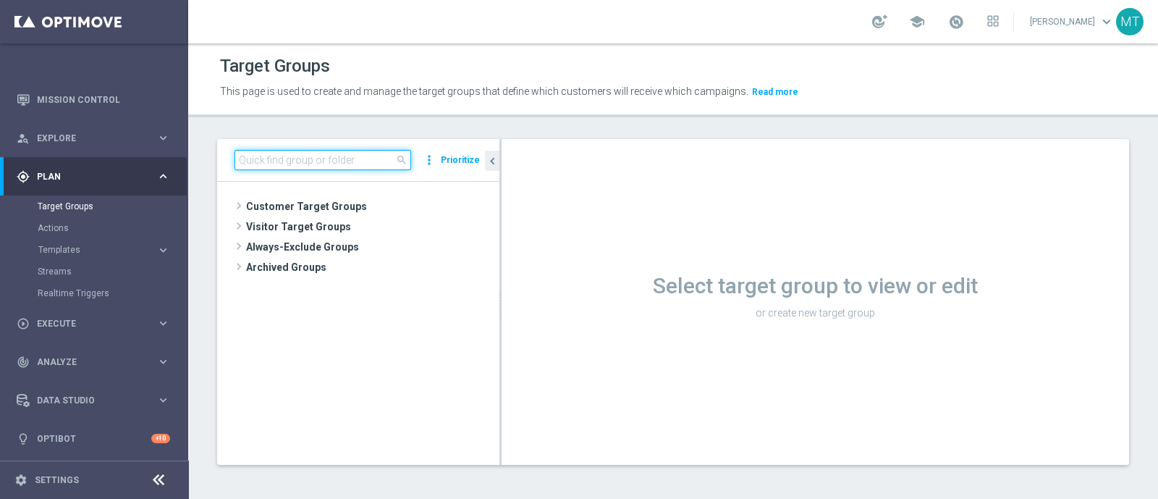
click at [283, 150] on input at bounding box center [322, 160] width 177 height 20
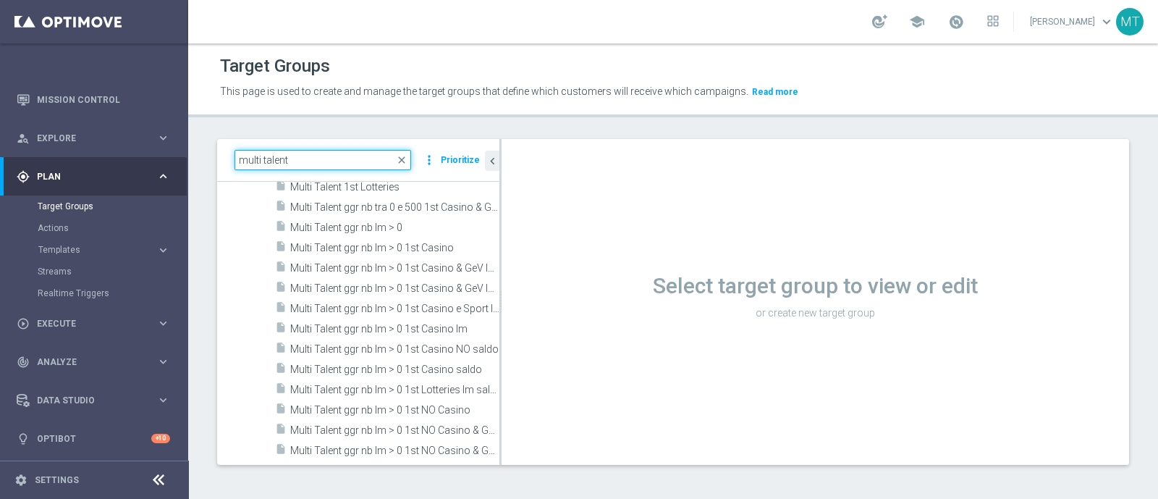
scroll to position [184, 0]
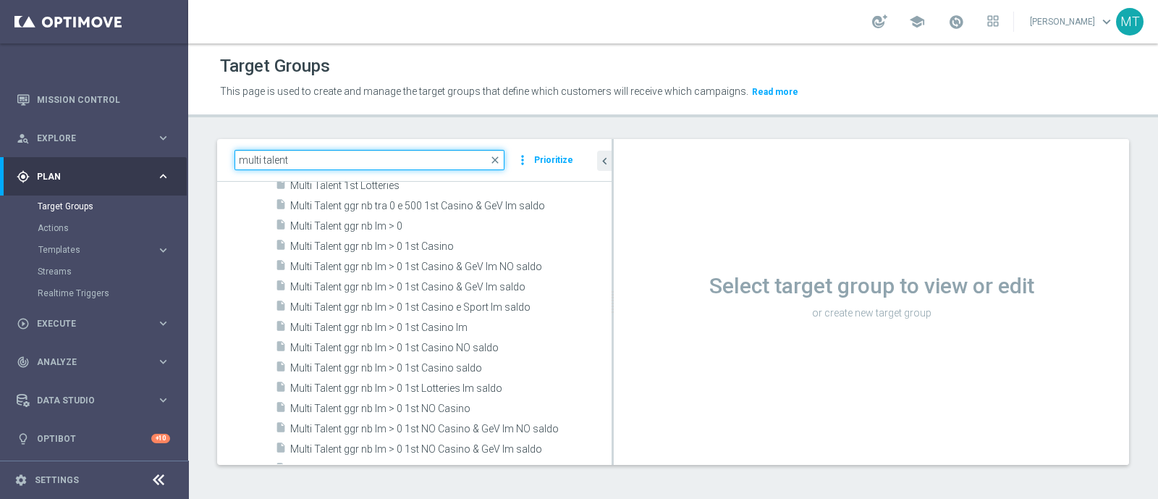
drag, startPoint x: 500, startPoint y: 207, endPoint x: 771, endPoint y: 206, distance: 270.6
click at [771, 206] on as-split "multi talent close more_vert Prioritize Customer Target Groups library_add crea…" at bounding box center [673, 302] width 912 height 326
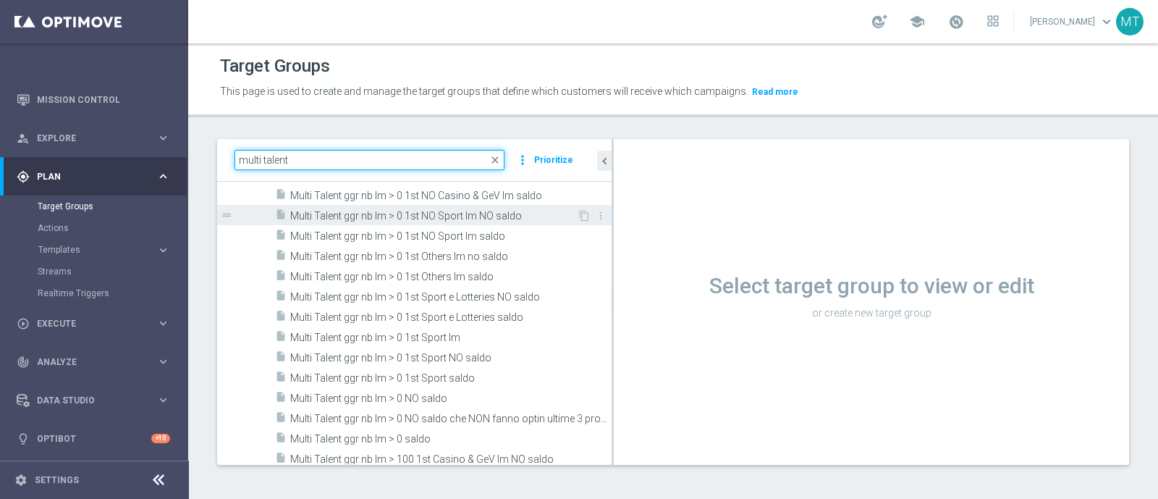
scroll to position [433, 0]
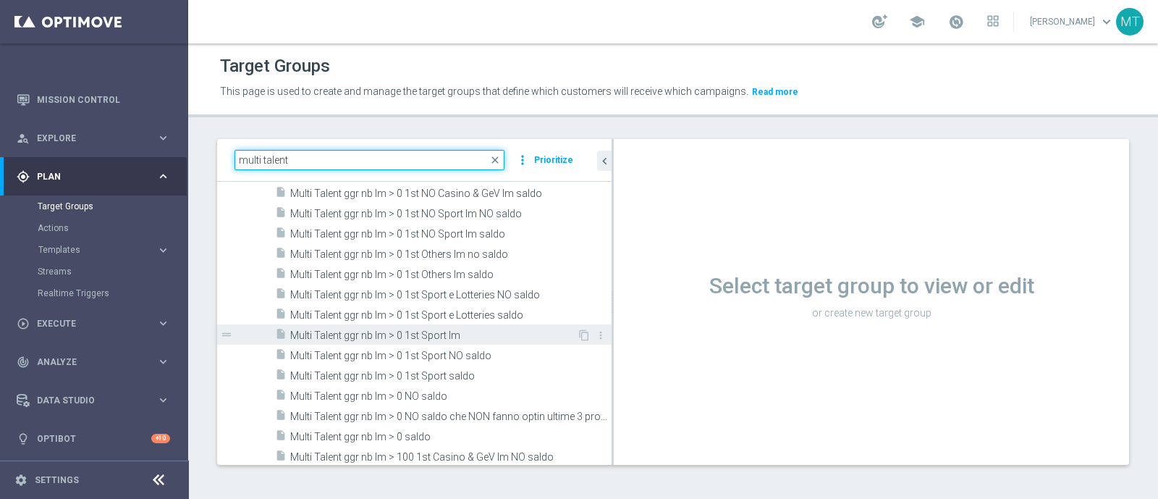
type input "multi talent"
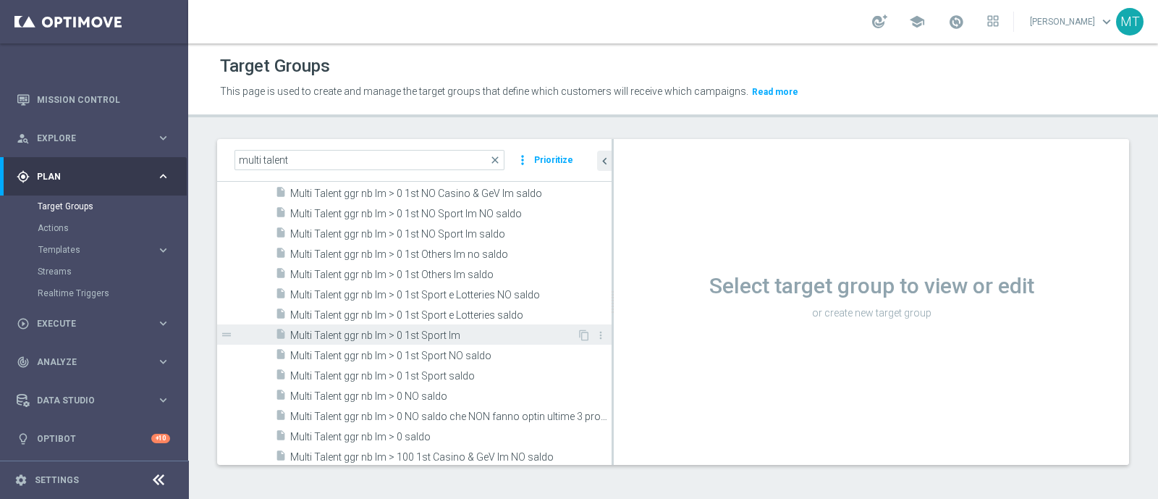
click at [452, 330] on span "Multi Talent ggr nb lm > 0 1st Sport lm" at bounding box center [433, 335] width 287 height 12
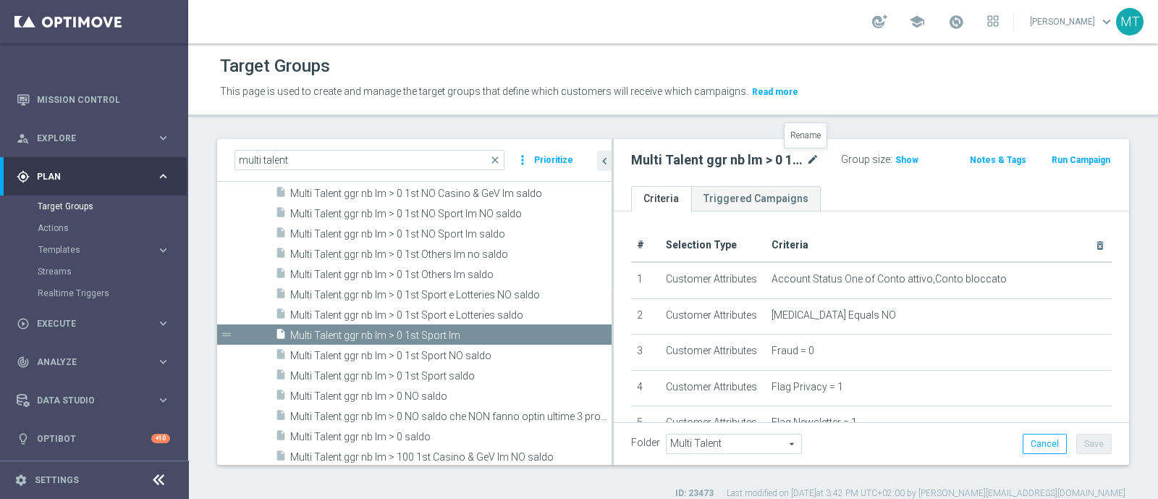
click at [807, 157] on icon "mode_edit" at bounding box center [812, 159] width 13 height 17
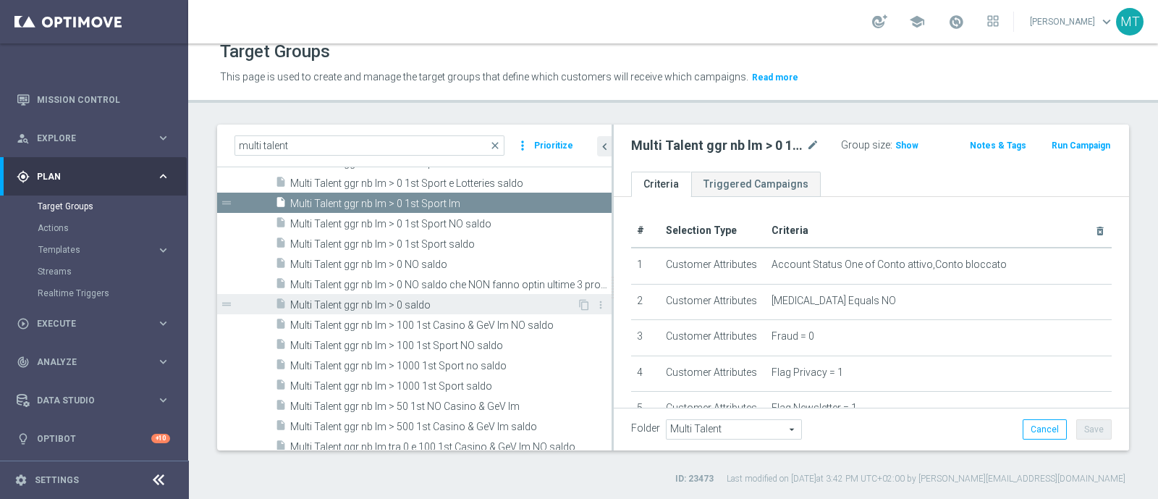
scroll to position [543, 0]
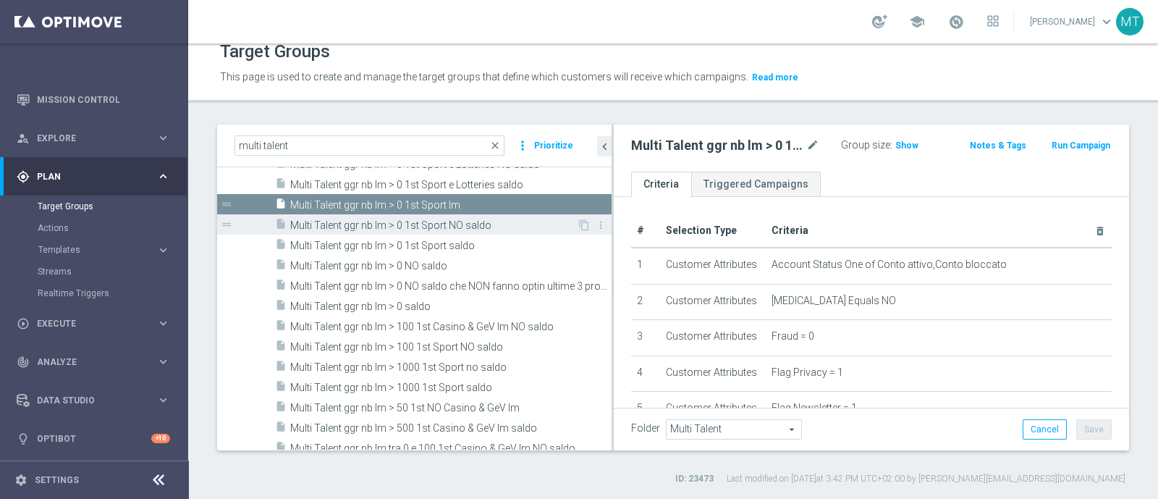
click at [441, 219] on span "Multi Talent ggr nb lm > 0 1st Sport NO saldo" at bounding box center [433, 225] width 287 height 12
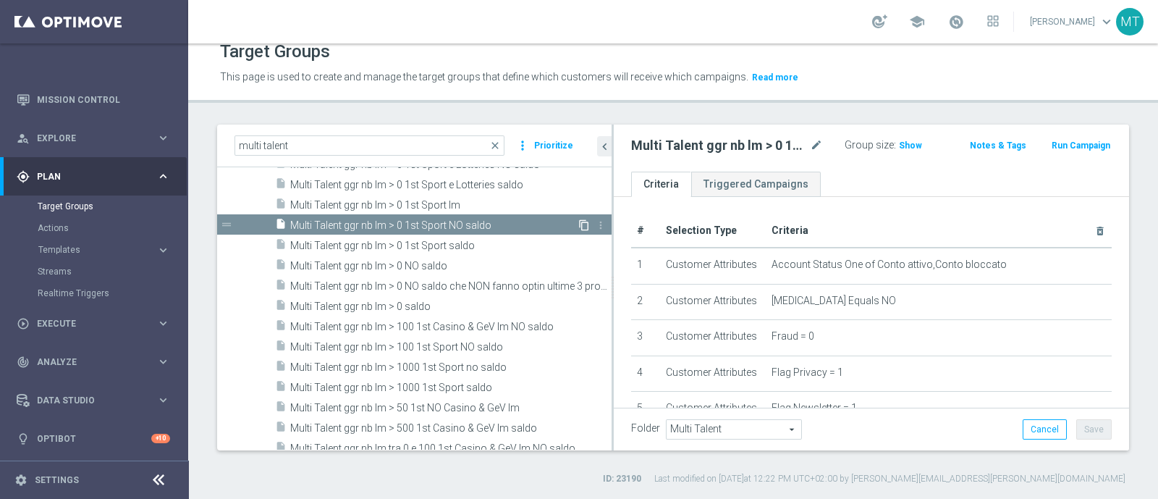
click at [578, 224] on icon "content_copy" at bounding box center [584, 225] width 12 height 12
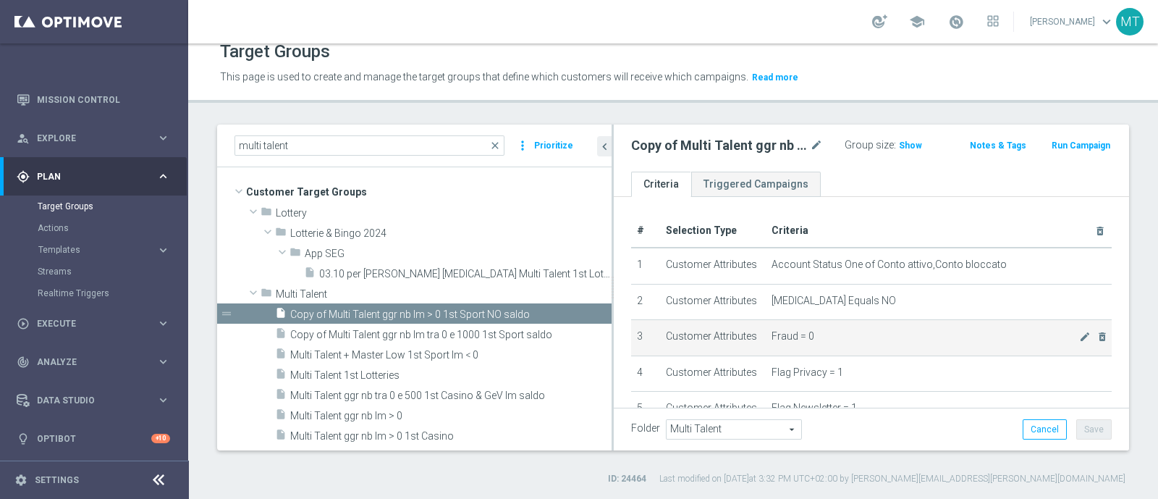
scroll to position [589, 0]
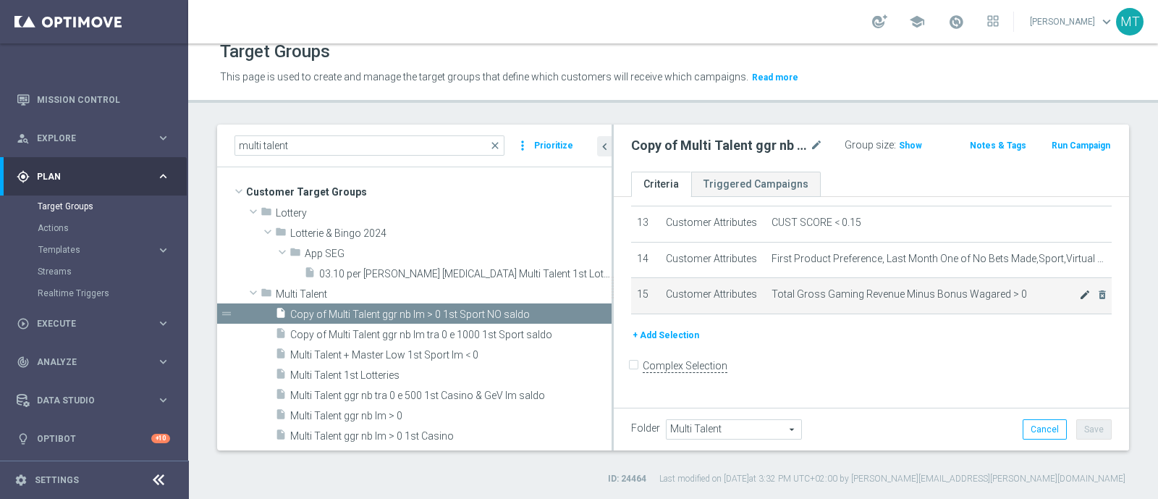
click at [1079, 295] on icon "mode_edit" at bounding box center [1085, 295] width 12 height 12
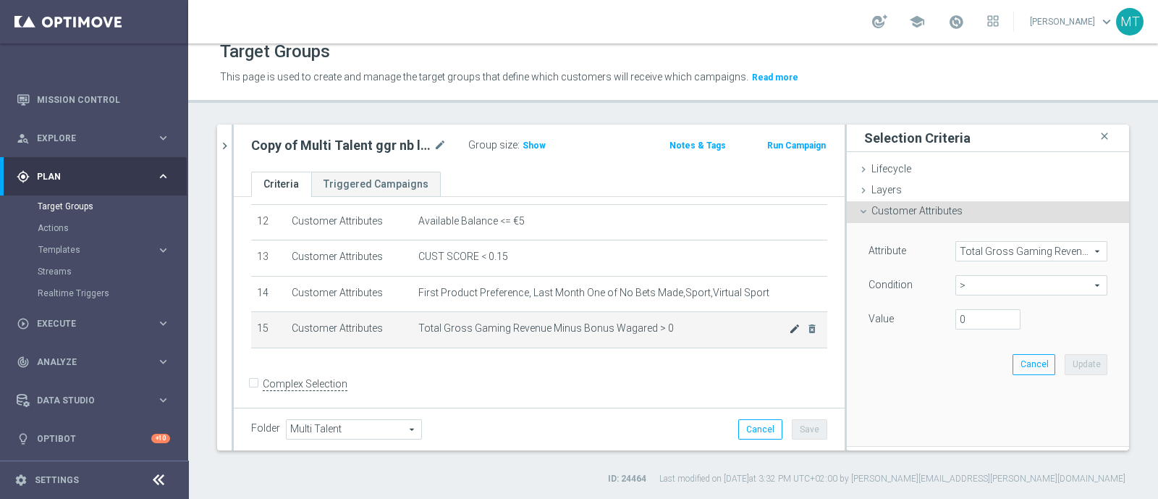
scroll to position [439, 0]
click at [956, 280] on span ">" at bounding box center [1031, 285] width 151 height 19
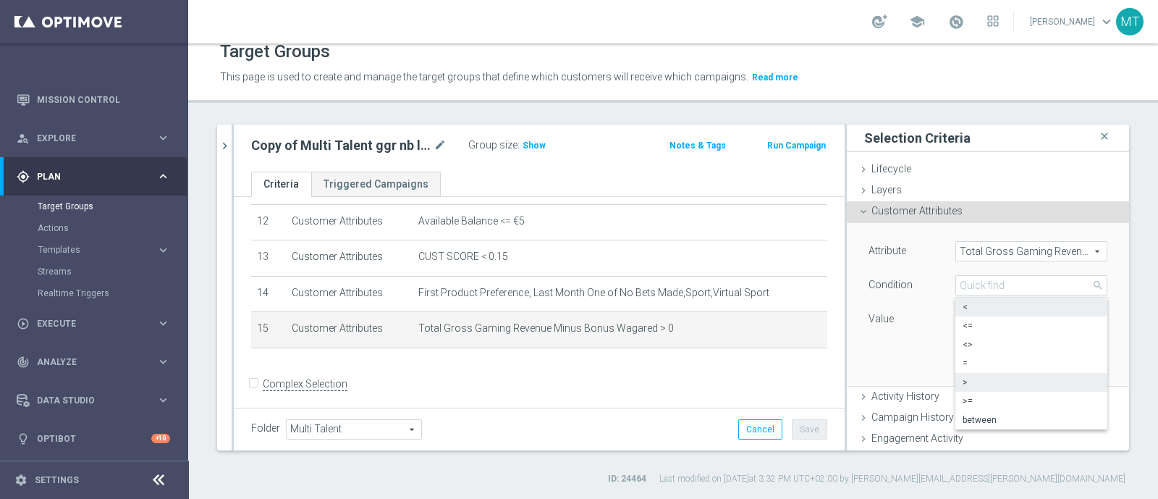
click at [962, 308] on span "<" at bounding box center [1030, 307] width 137 height 12
type input "<"
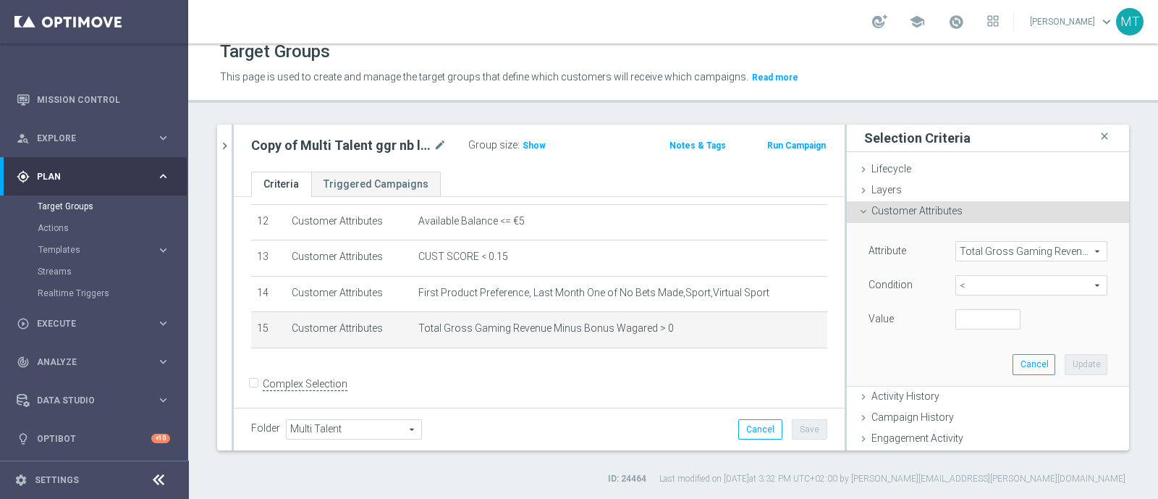
click at [962, 306] on div "Attribute Total Gross Gaming Revenue Minus Bonus Wagared Total Gross Gaming Rev…" at bounding box center [987, 286] width 239 height 91
click at [959, 309] on input "number" at bounding box center [987, 319] width 65 height 20
type input "0"
click at [1083, 360] on div "Attribute Total Gross Gaming Revenue Minus Bonus Wagared Total Gross Gaming Rev…" at bounding box center [988, 304] width 261 height 162
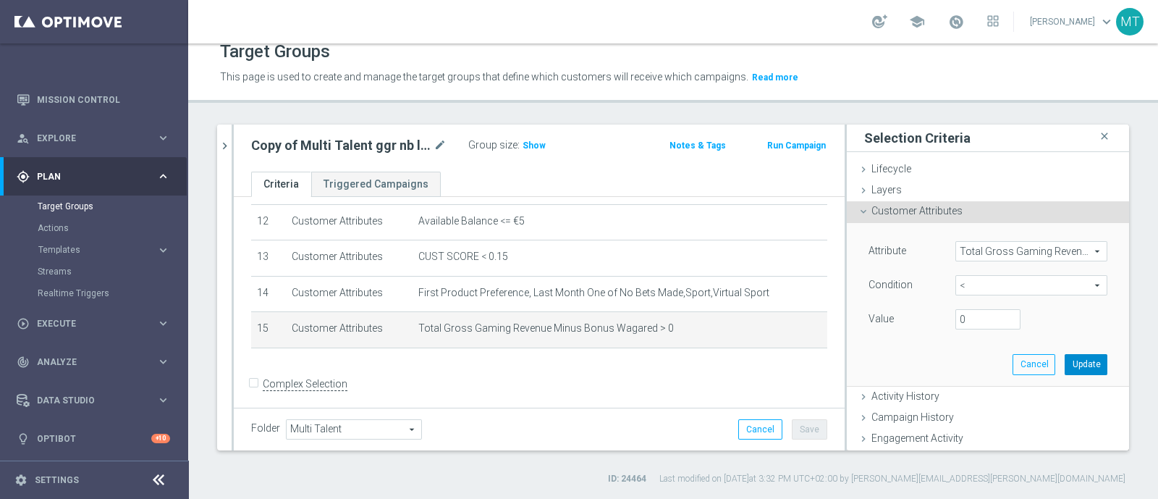
click at [1068, 360] on button "Update" at bounding box center [1085, 364] width 43 height 20
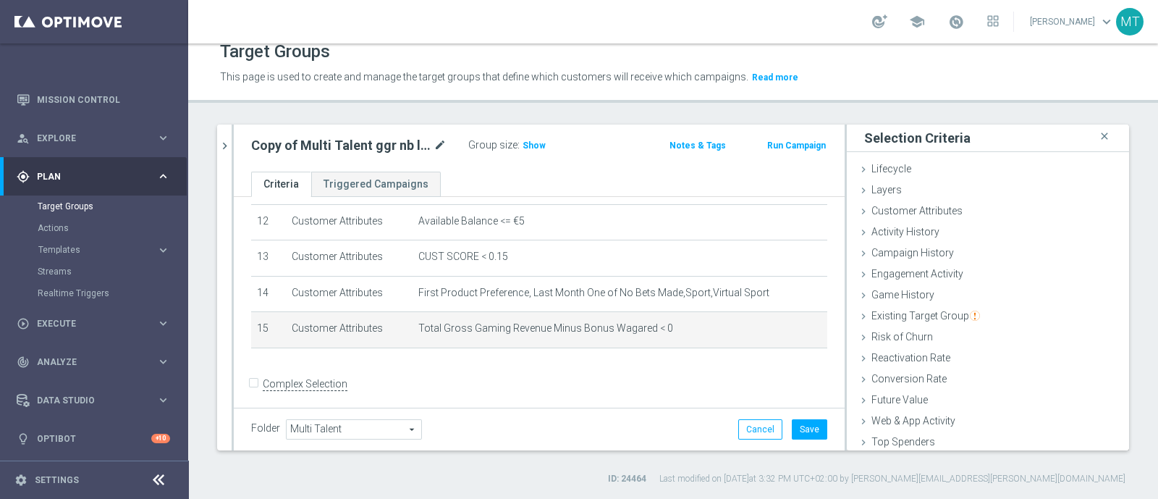
click at [441, 142] on icon "mode_edit" at bounding box center [439, 145] width 13 height 17
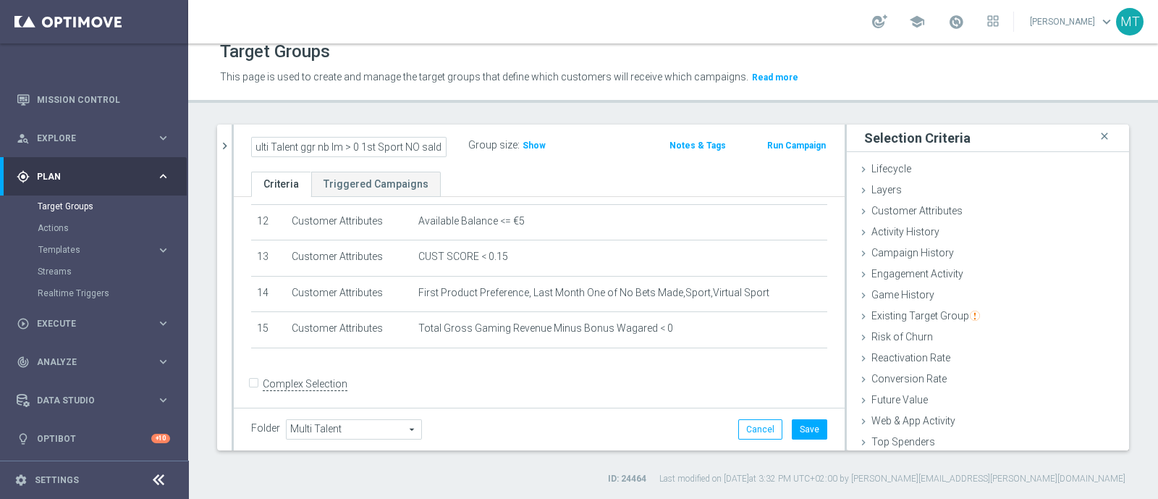
click at [279, 143] on input "Copy of Multi Talent ggr nb lm > 0 1st Sport NO saldo" at bounding box center [348, 147] width 195 height 20
click at [358, 146] on input "Multi Talent ggr nb lm > 0 1st Sport NO saldo" at bounding box center [348, 147] width 195 height 20
click at [390, 149] on input "Multi Talent ggr nb lm < 0 1st Sport NO saldo" at bounding box center [348, 147] width 195 height 20
type input "Multi Talent ggr nb lm < 0 1st Sport NO saldo"
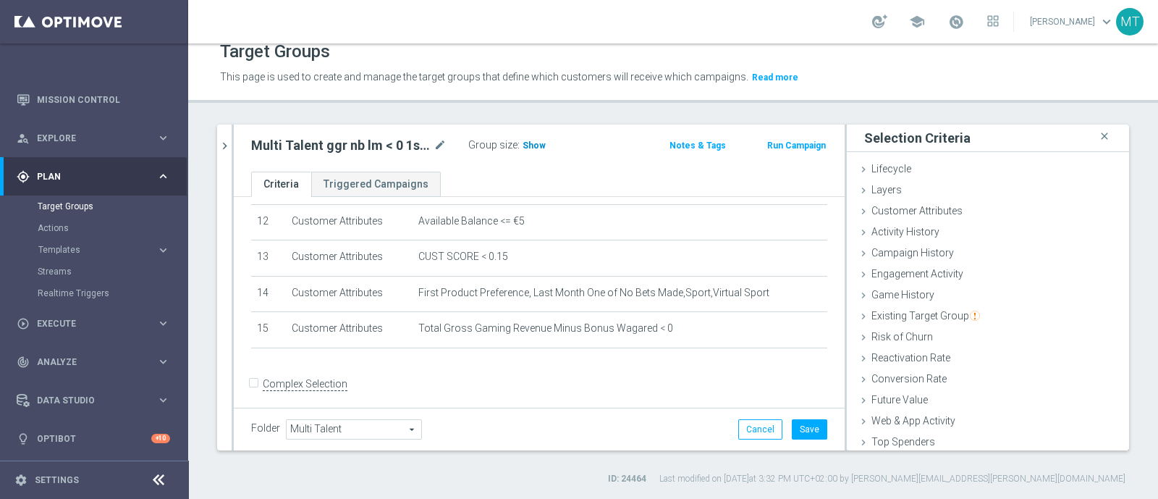
click at [522, 146] on span "Show" at bounding box center [533, 145] width 23 height 10
click at [724, 373] on form "Complex Selection Invalid Expression" at bounding box center [539, 400] width 576 height 54
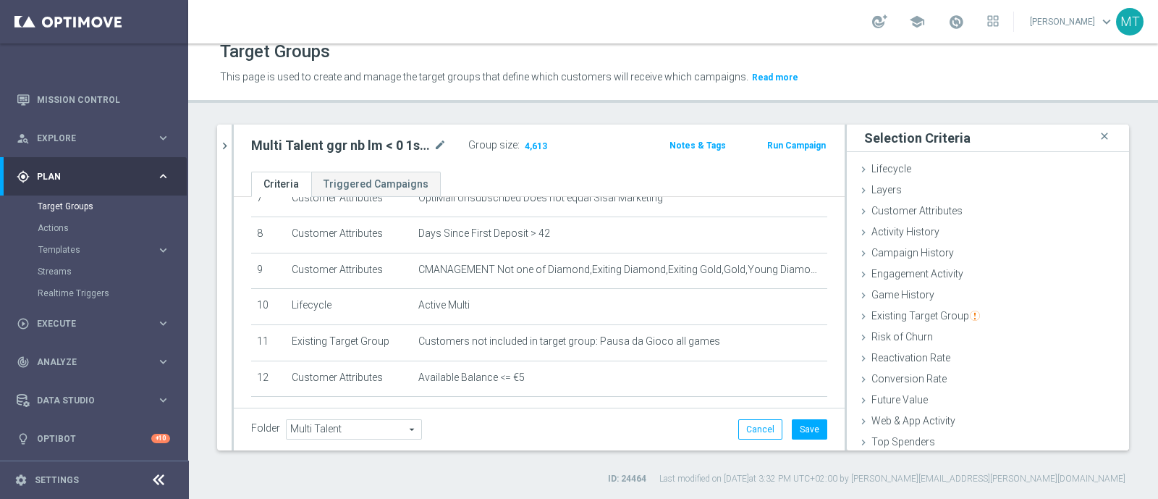
scroll to position [438, 0]
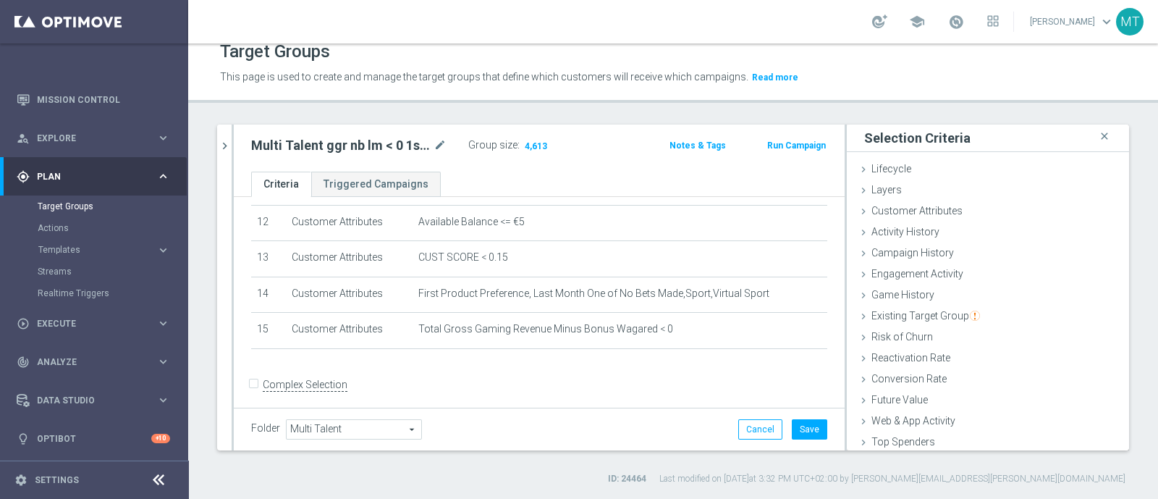
click at [459, 373] on form "Complex Selection Invalid Expression" at bounding box center [539, 400] width 576 height 54
click at [1097, 140] on icon "close" at bounding box center [1104, 137] width 14 height 20
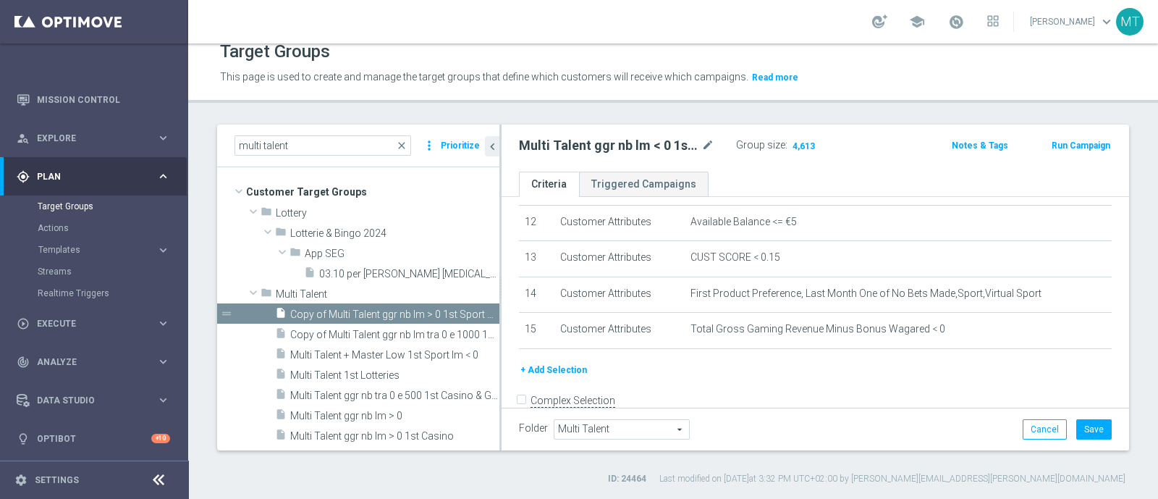
click at [571, 366] on button "+ Add Selection" at bounding box center [553, 370] width 69 height 16
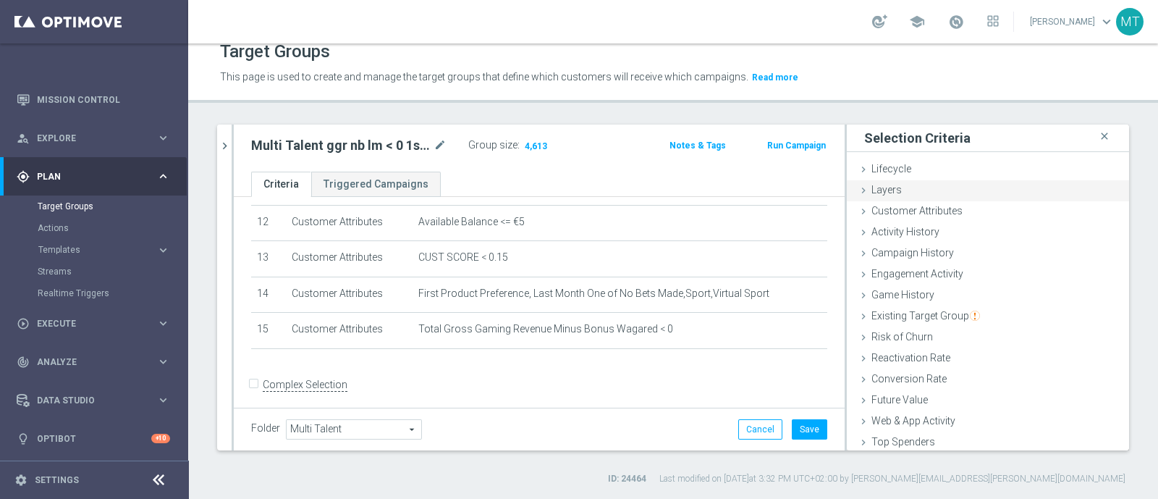
click at [901, 200] on div "Layers done" at bounding box center [988, 191] width 282 height 22
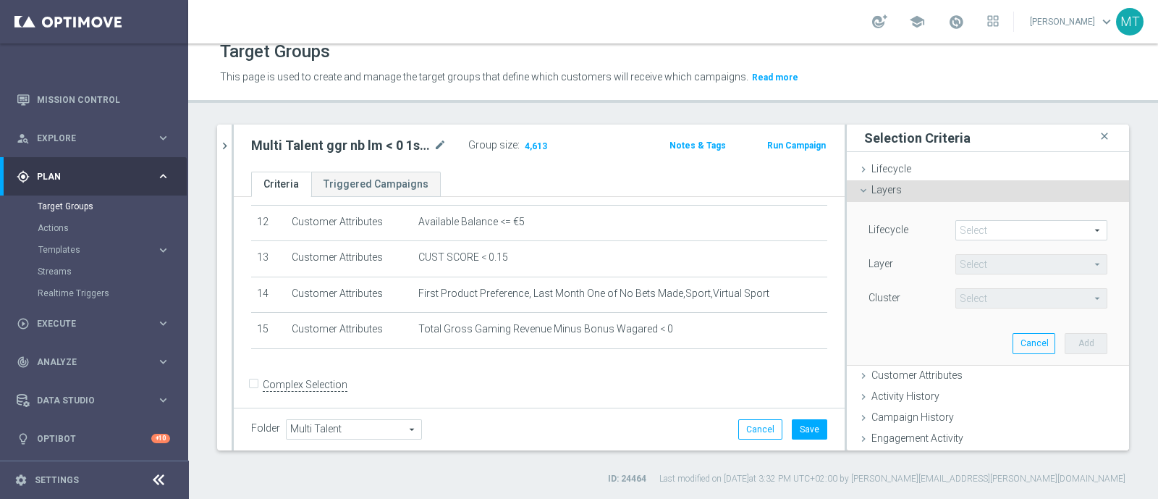
click at [886, 195] on div "Layers done" at bounding box center [988, 191] width 282 height 22
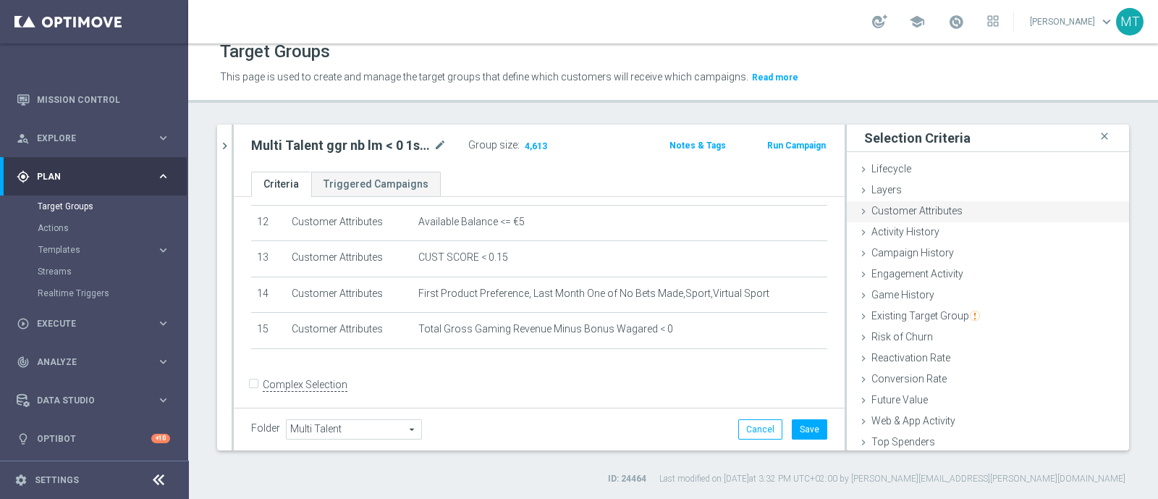
click at [894, 211] on span "Customer Attributes" at bounding box center [916, 211] width 91 height 12
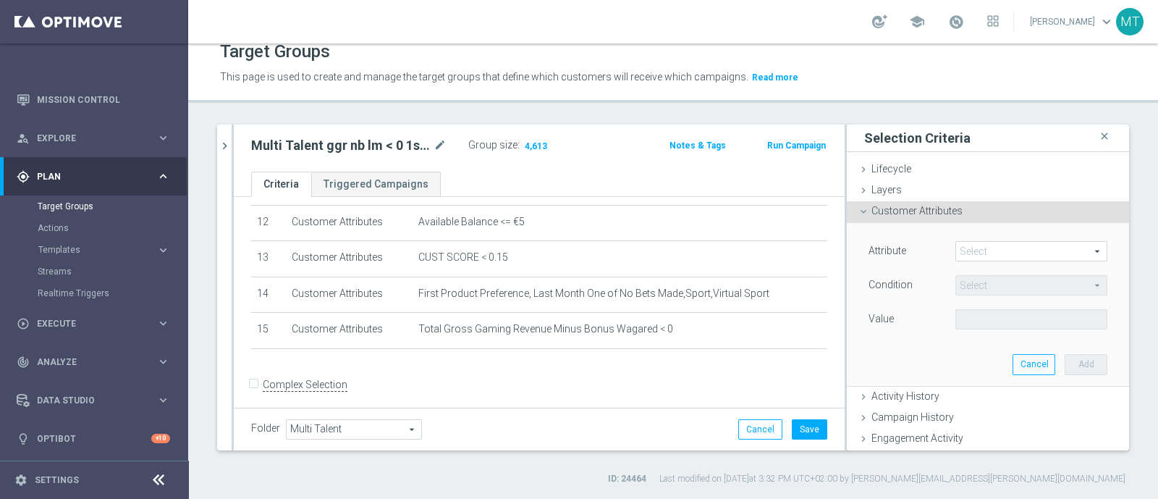
click at [958, 246] on span at bounding box center [1031, 251] width 151 height 19
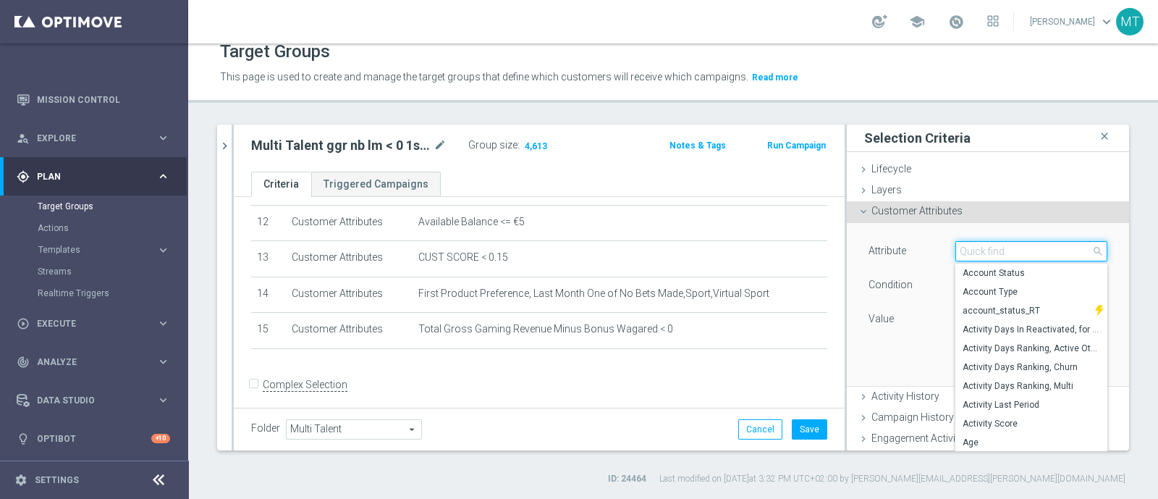
click at [958, 246] on input "search" at bounding box center [1031, 251] width 152 height 20
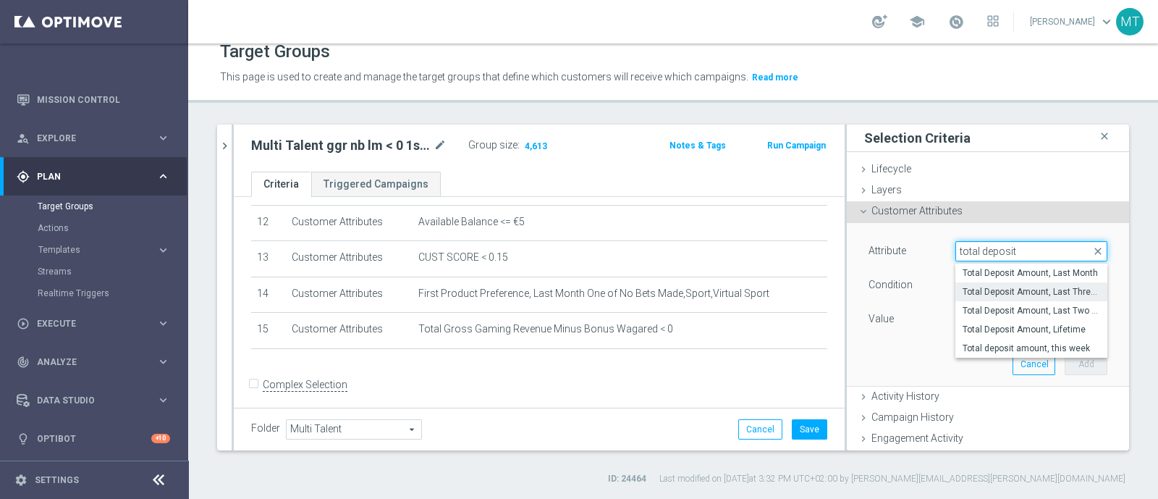
type input "total deposit"
click at [1003, 287] on span "Total Deposit Amount, Last Three Months" at bounding box center [1030, 292] width 137 height 12
type input "Total Deposit Amount, Last Three Months"
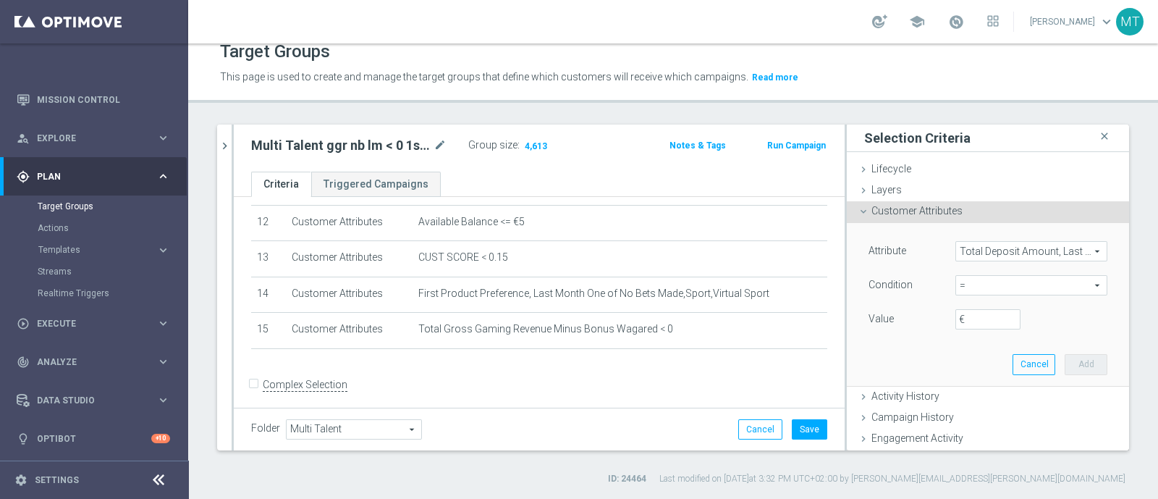
click at [958, 287] on span "=" at bounding box center [1031, 285] width 151 height 19
click at [962, 384] on span ">" at bounding box center [1030, 382] width 137 height 12
click at [959, 286] on span ">" at bounding box center [1031, 285] width 151 height 19
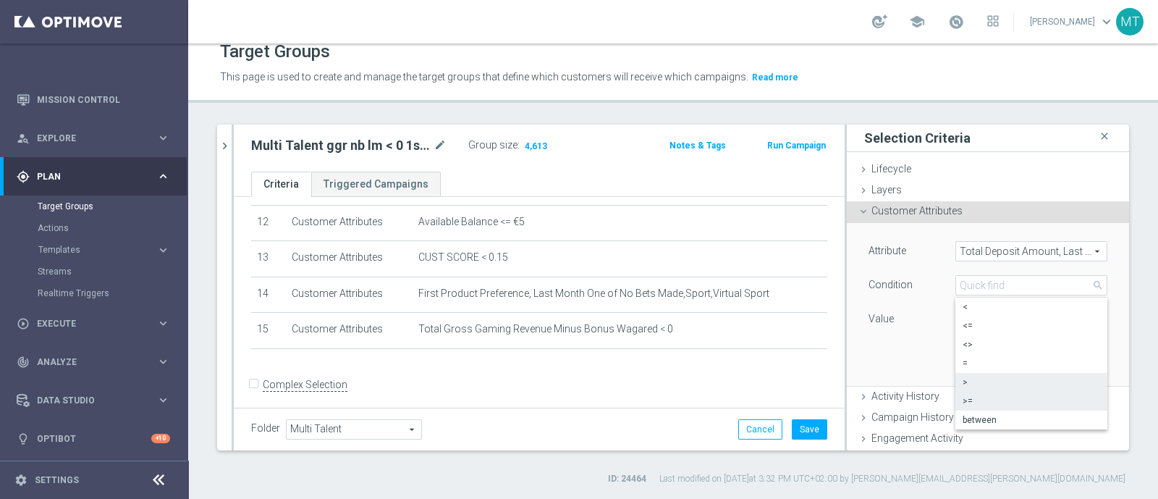
click at [962, 399] on span ">=" at bounding box center [1030, 401] width 137 height 12
type input ">="
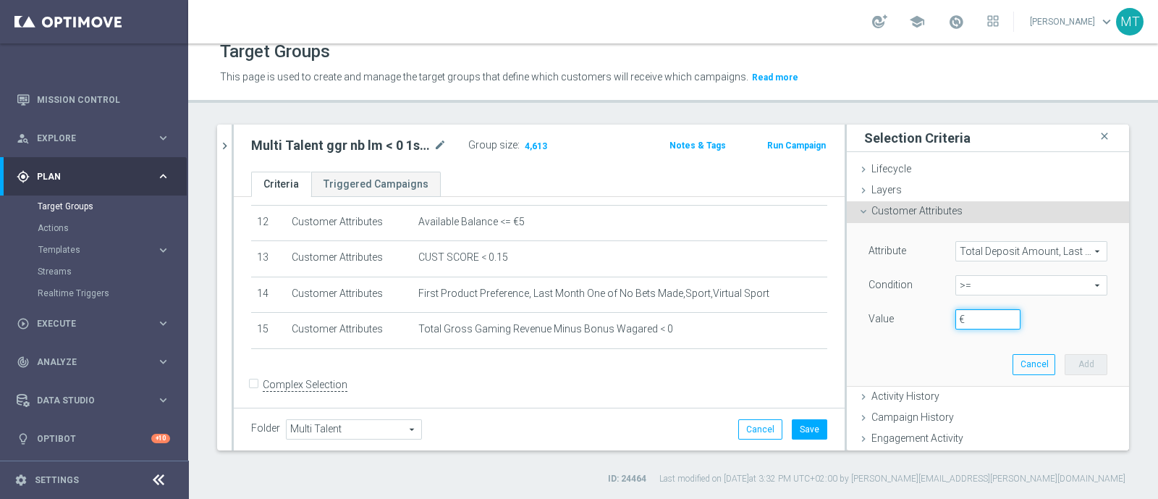
click at [967, 323] on input "€" at bounding box center [987, 319] width 65 height 20
type input "30"
click at [1064, 363] on button "Add" at bounding box center [1085, 364] width 43 height 20
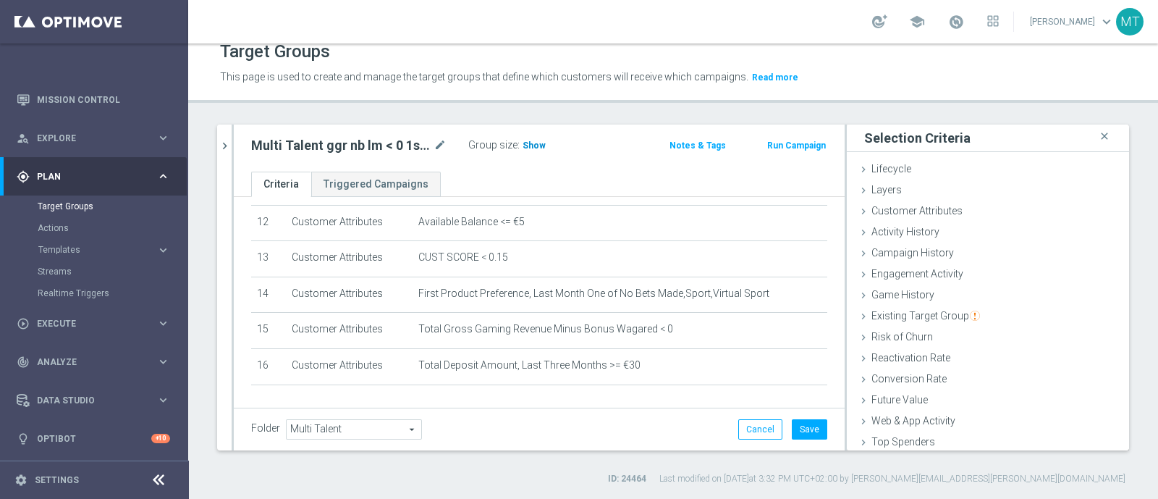
click at [535, 144] on span "Show" at bounding box center [533, 145] width 23 height 10
click at [223, 153] on button "chevron_right" at bounding box center [224, 145] width 14 height 43
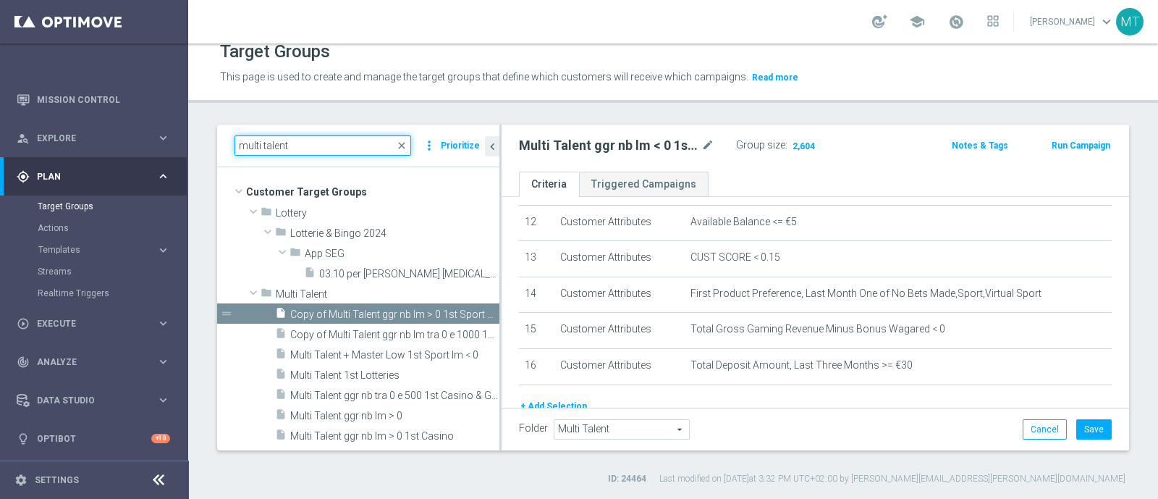
click at [336, 153] on input "multi talent" at bounding box center [322, 145] width 177 height 20
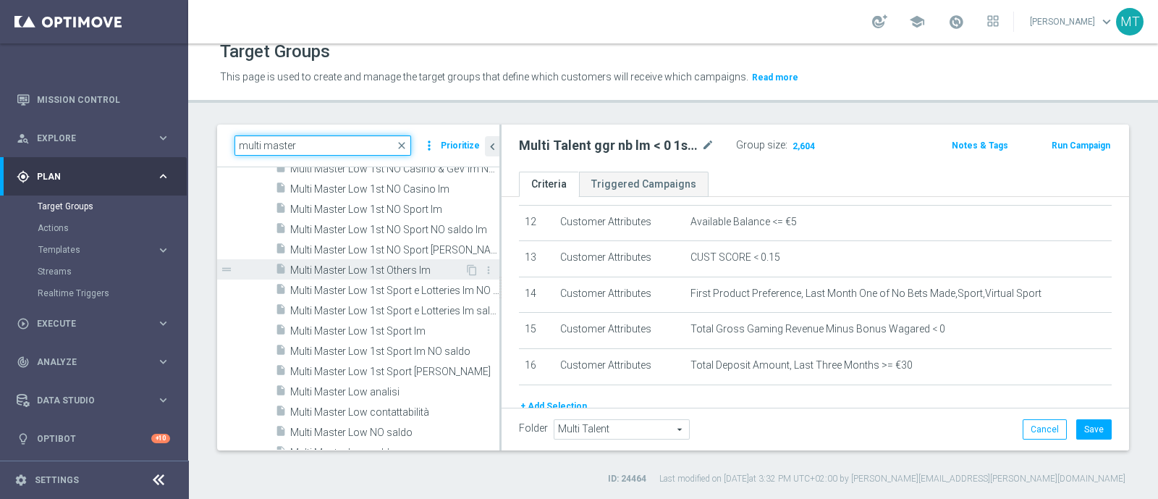
scroll to position [368, 0]
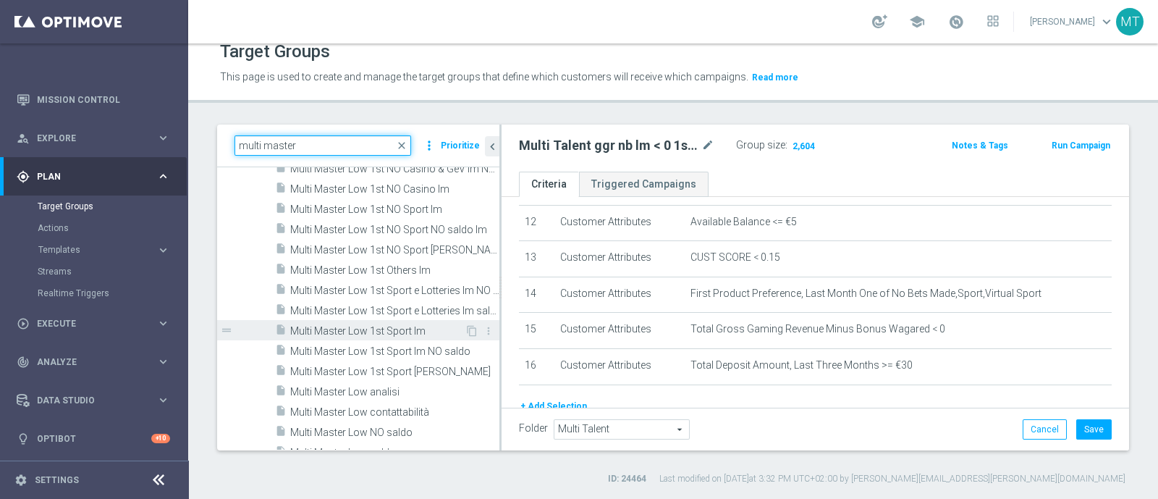
type input "multi master"
click at [348, 326] on span "Multi Master Low 1st Sport lm" at bounding box center [377, 331] width 174 height 12
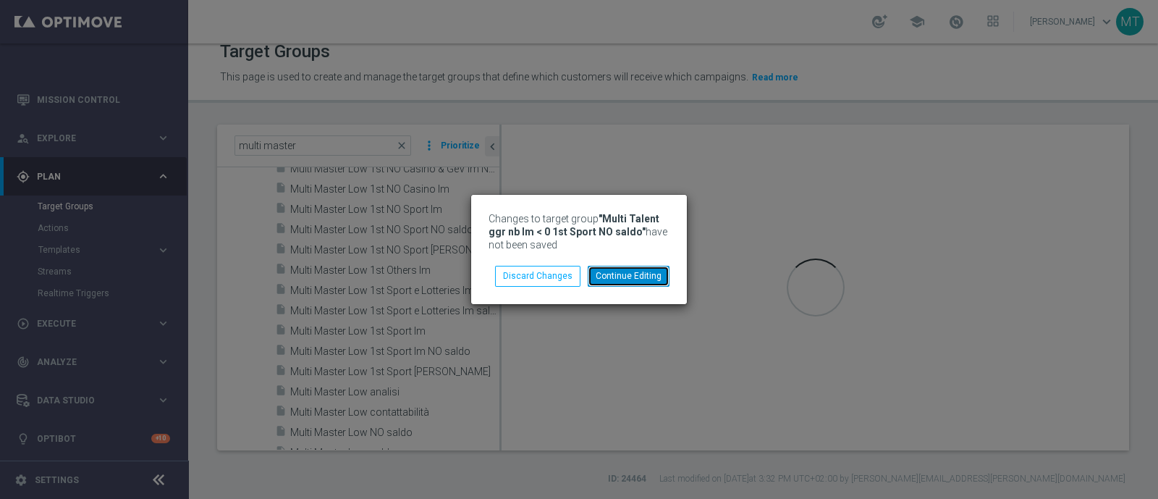
click at [620, 271] on button "Continue Editing" at bounding box center [629, 276] width 82 height 20
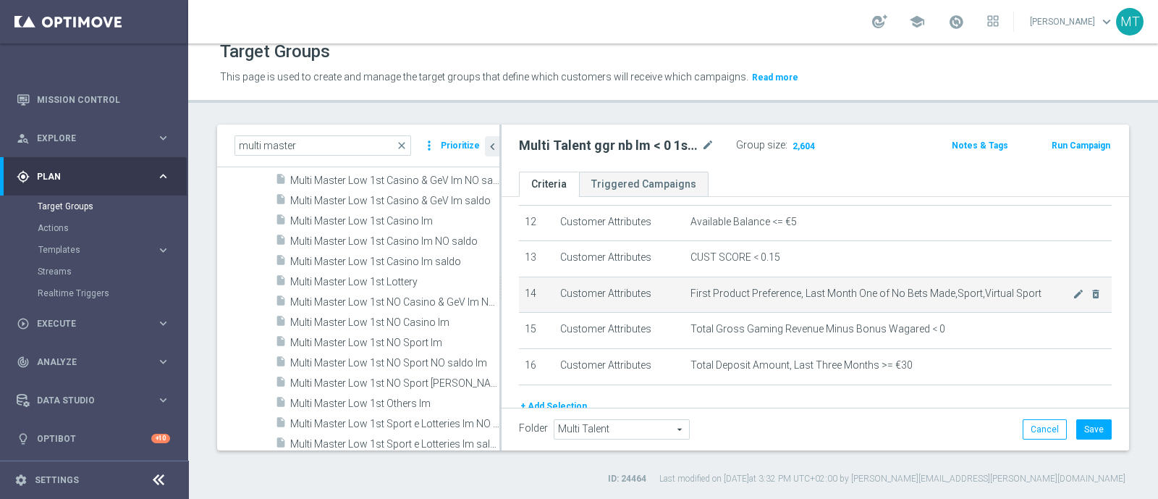
scroll to position [488, 0]
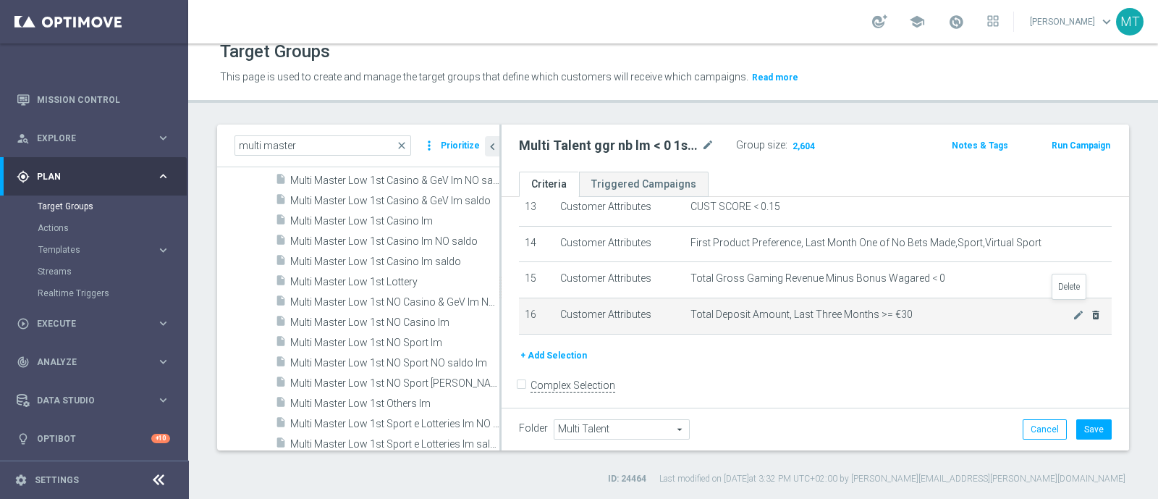
click at [1090, 309] on icon "delete_forever" at bounding box center [1096, 315] width 12 height 12
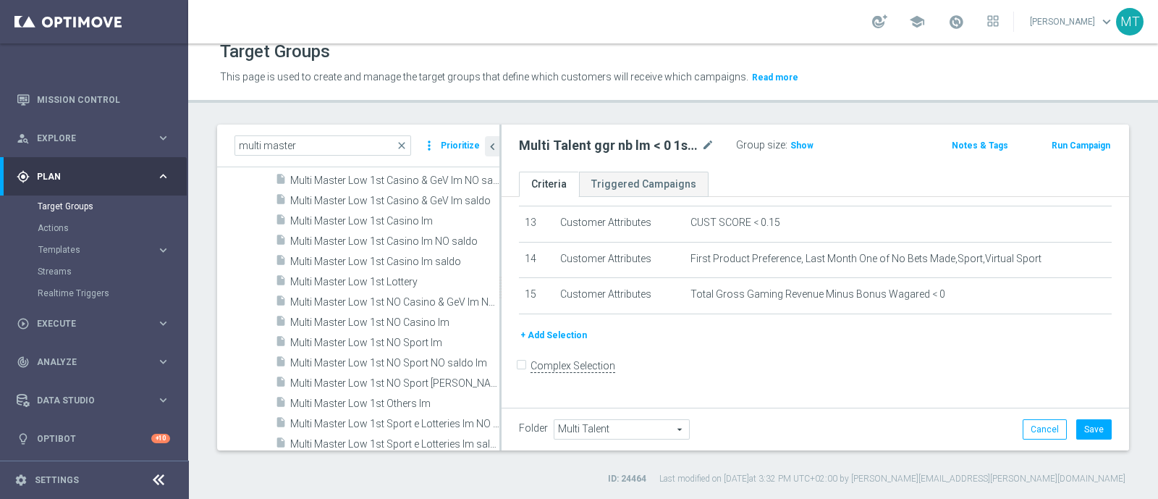
scroll to position [454, 0]
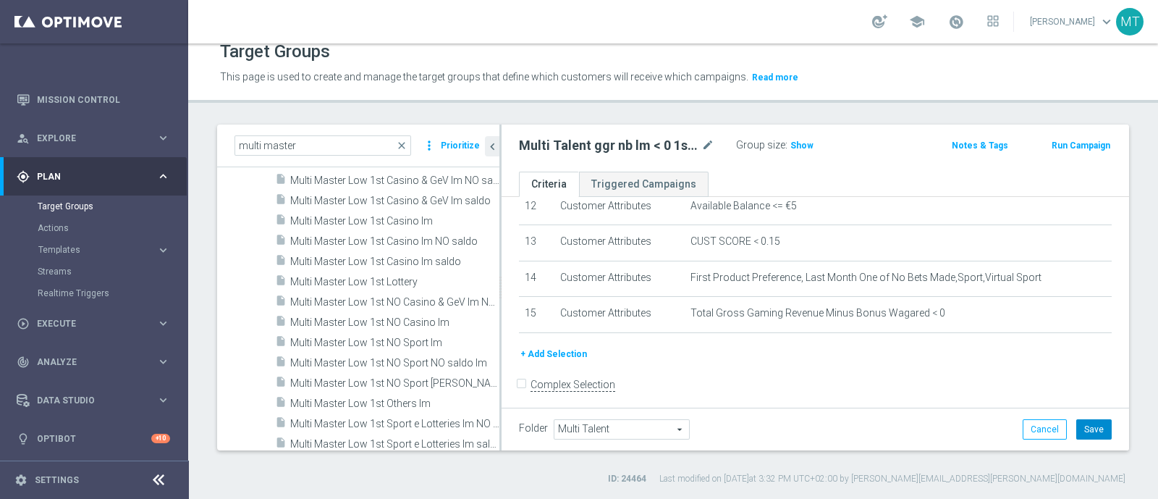
click at [1076, 421] on button "Save" at bounding box center [1093, 429] width 35 height 20
